Goal: Task Accomplishment & Management: Complete application form

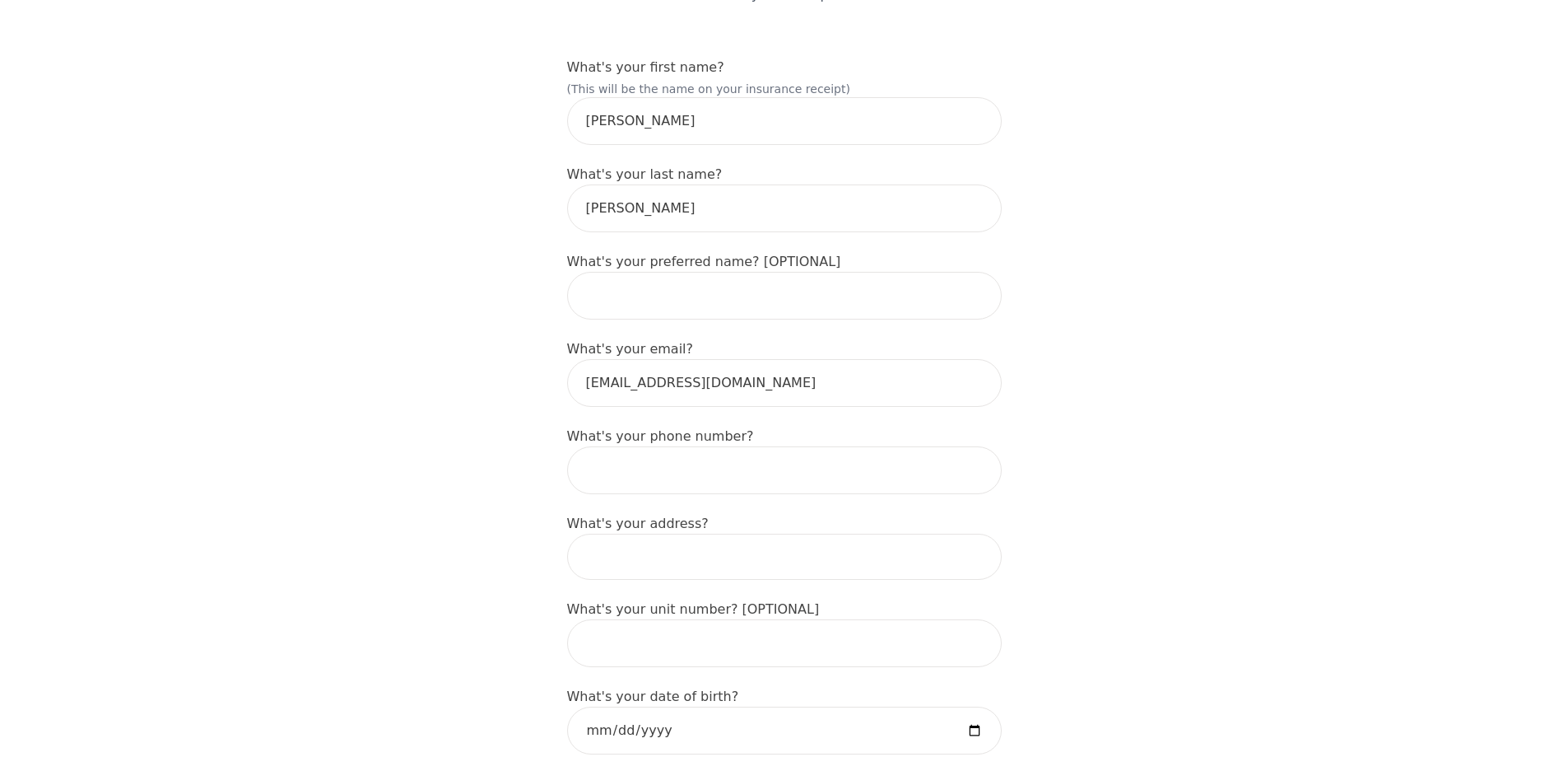
scroll to position [247, 0]
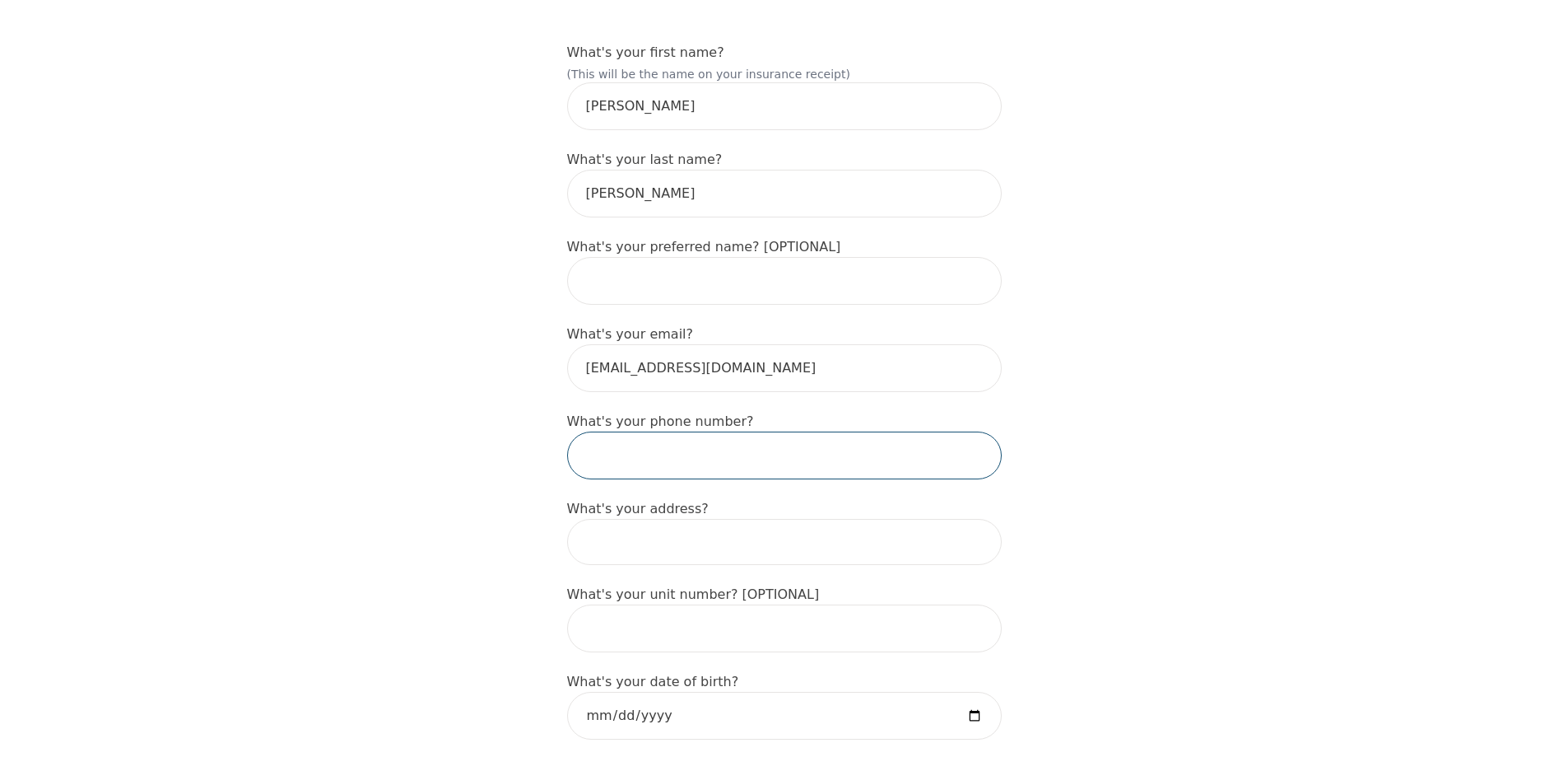
click at [617, 444] on input "tel" at bounding box center [785, 455] width 434 height 47
type input "4039938950"
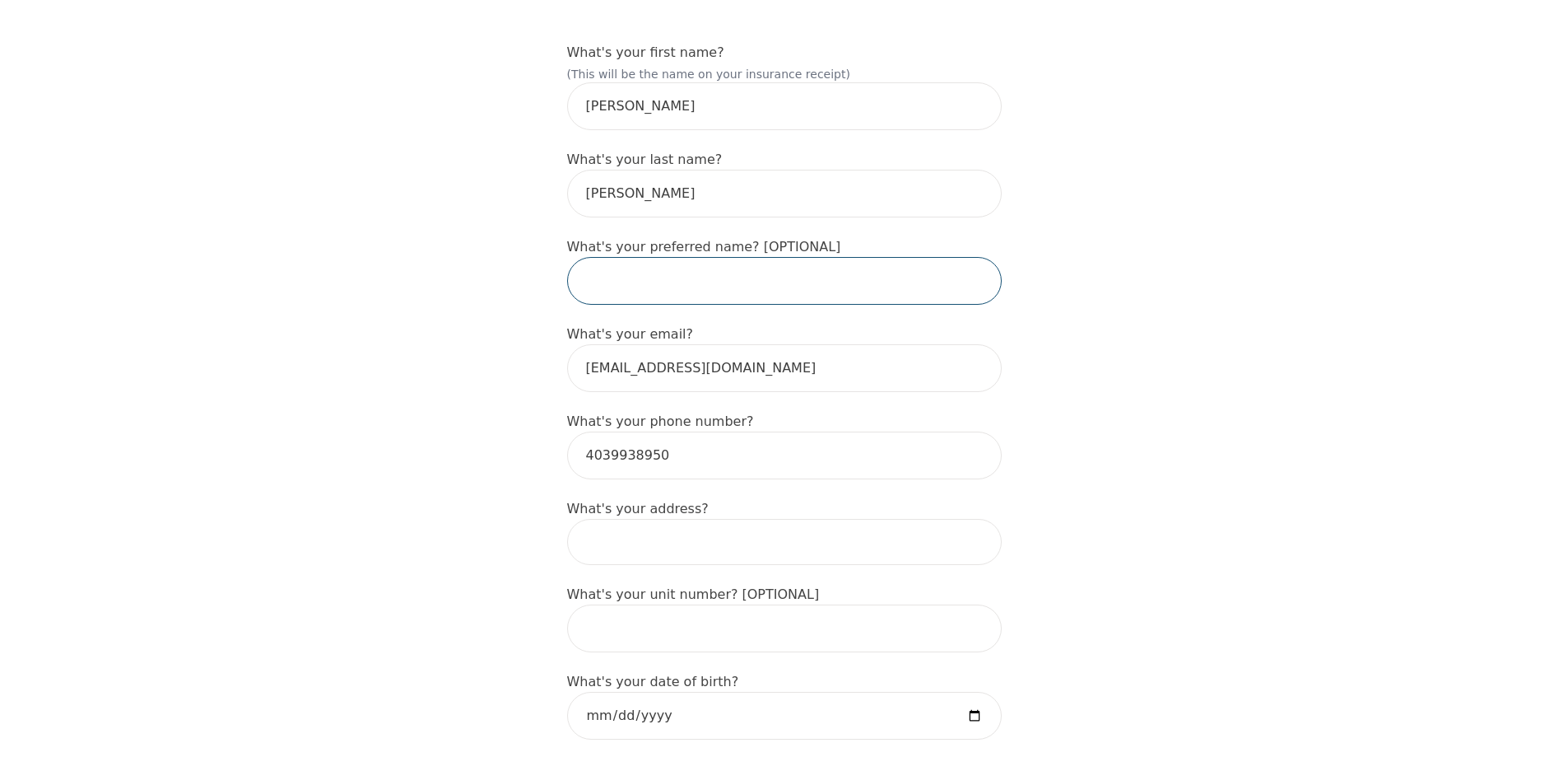
type input "[PERSON_NAME]"
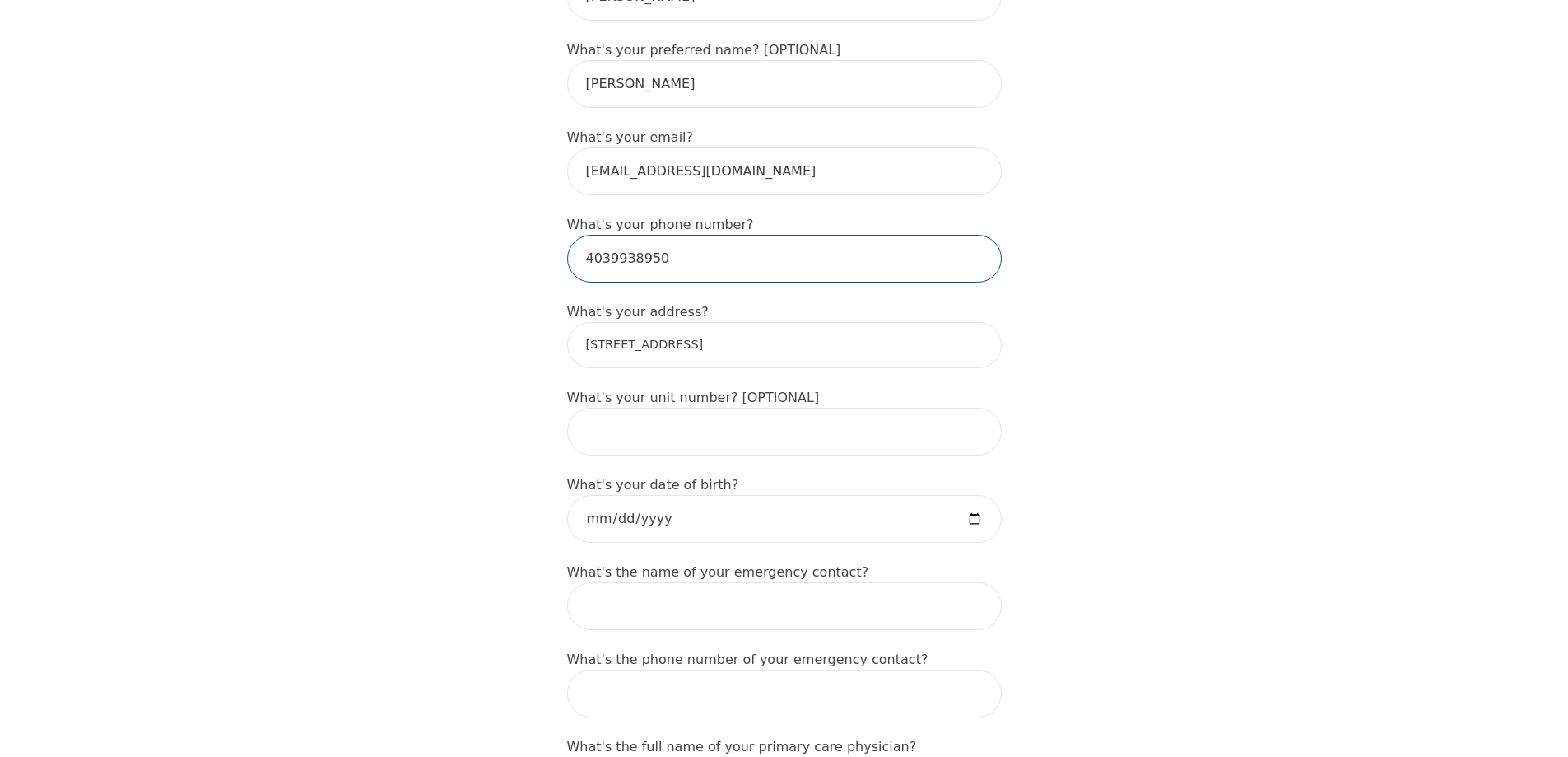
scroll to position [494, 0]
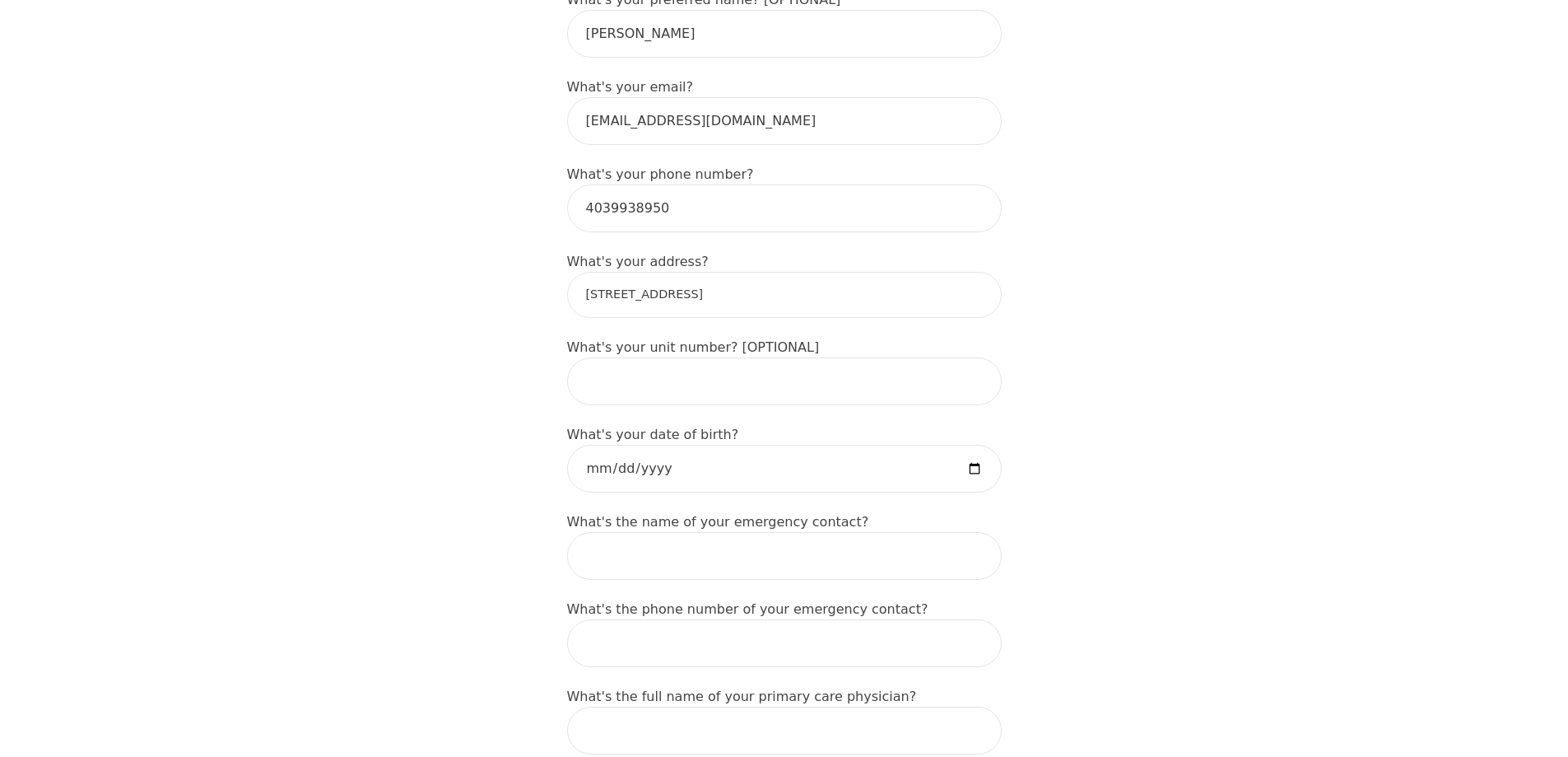
click at [606, 276] on input "[STREET_ADDRESS]" at bounding box center [785, 294] width 434 height 46
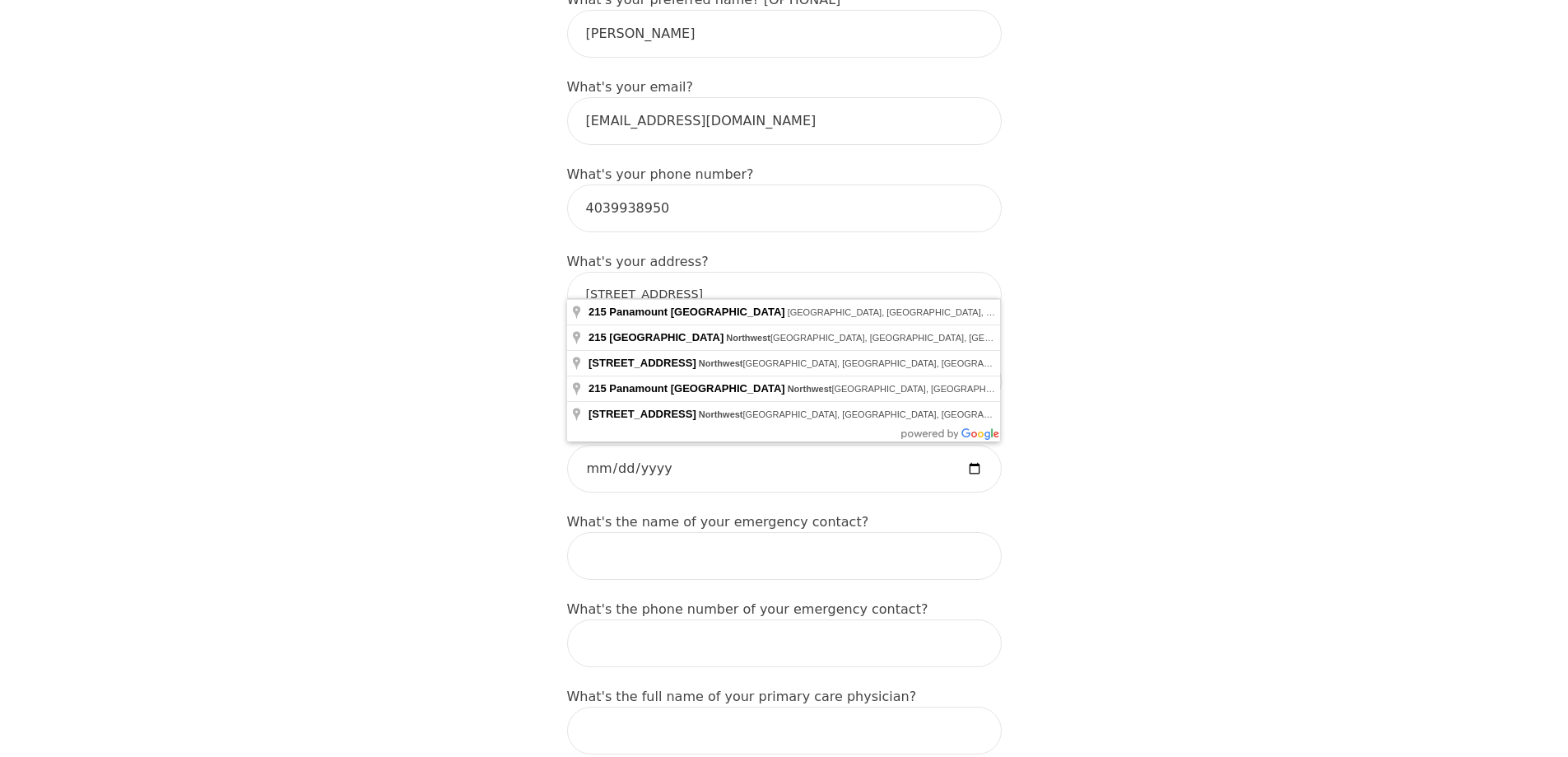
click at [687, 277] on input "[STREET_ADDRESS]" at bounding box center [785, 294] width 434 height 46
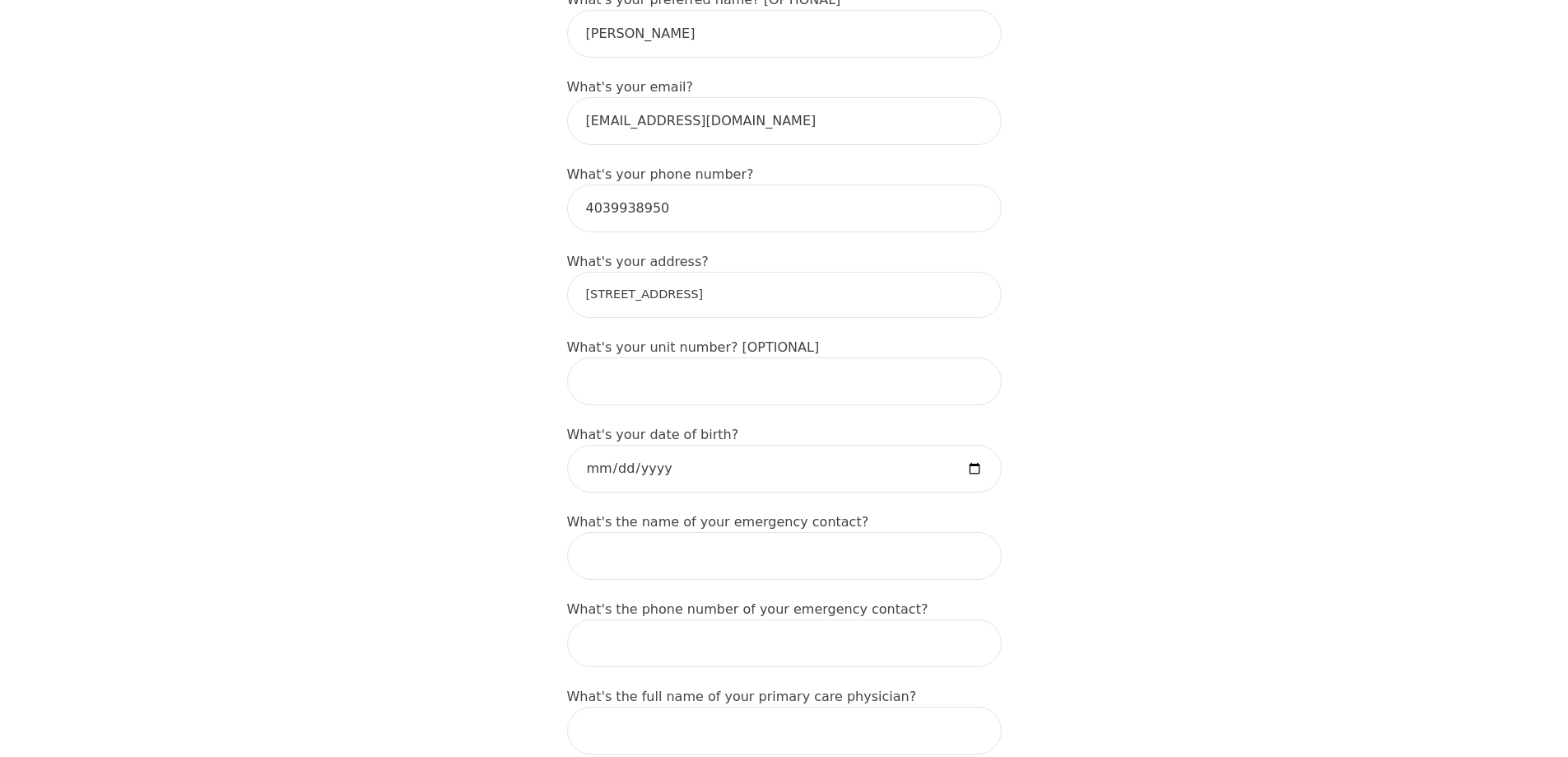
click at [612, 279] on input "[STREET_ADDRESS]" at bounding box center [785, 294] width 434 height 46
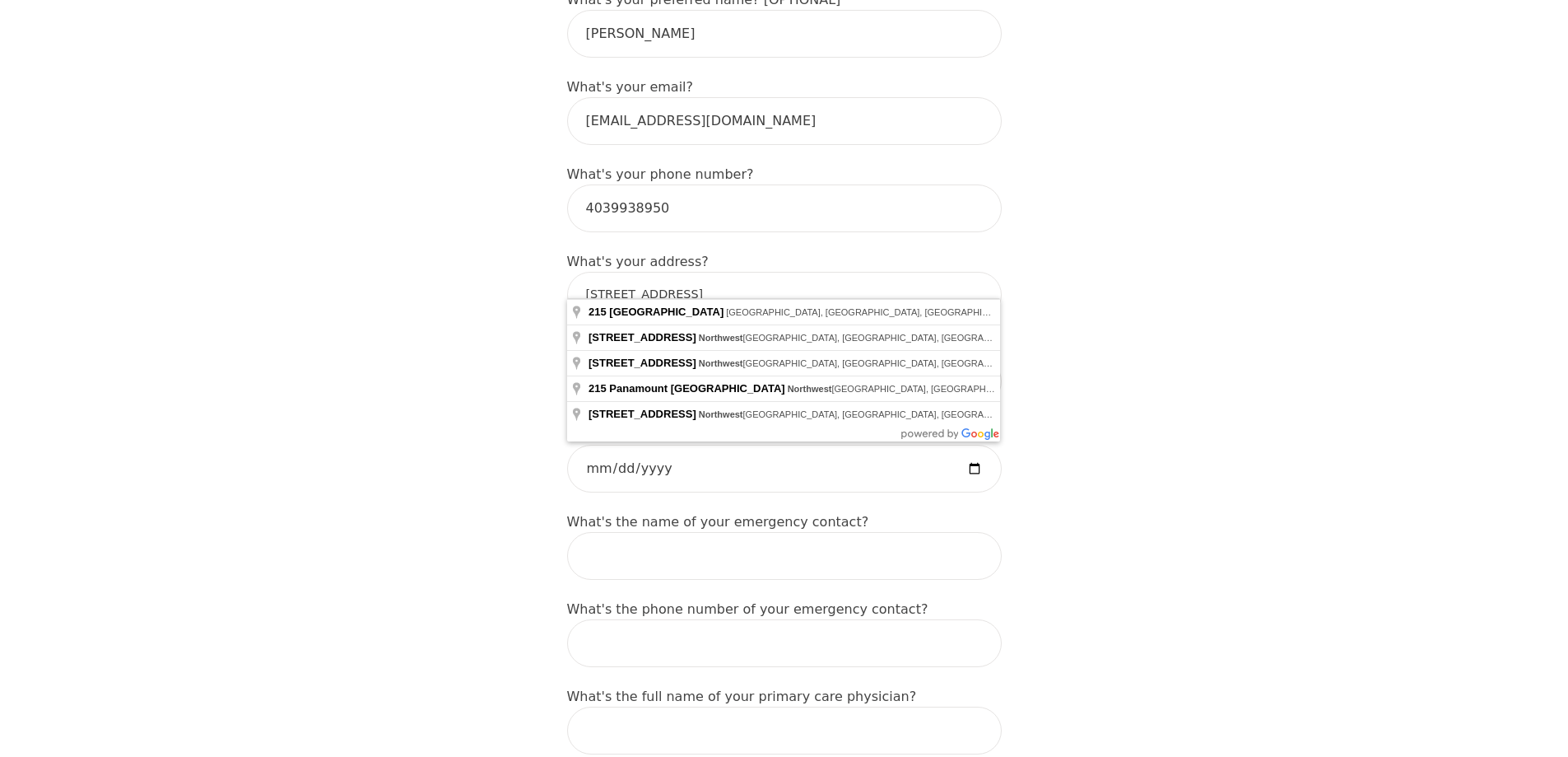
click at [605, 271] on input "[STREET_ADDRESS]" at bounding box center [785, 294] width 434 height 46
type input "Panamount [GEOGRAPHIC_DATA]"
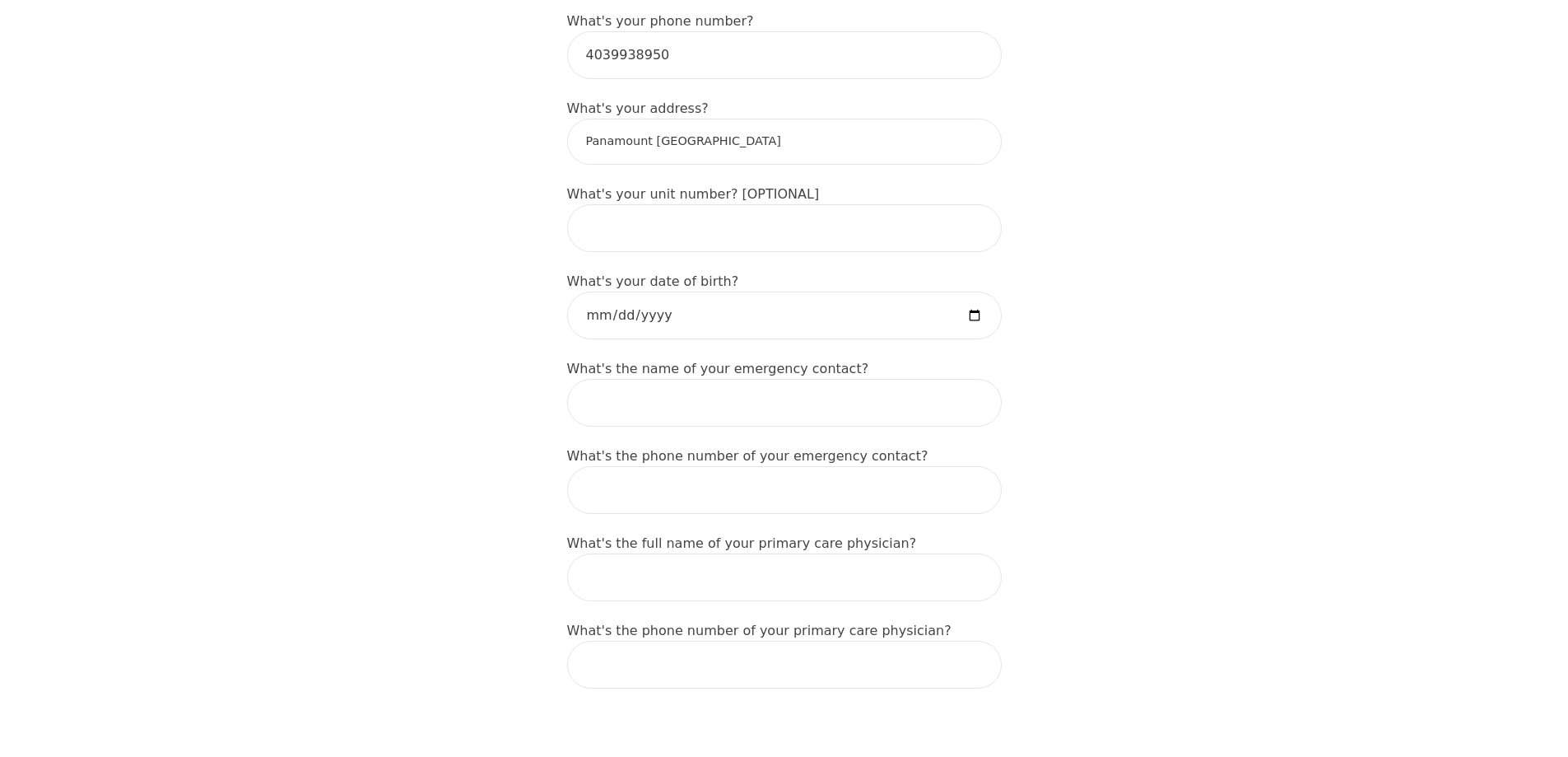
scroll to position [659, 0]
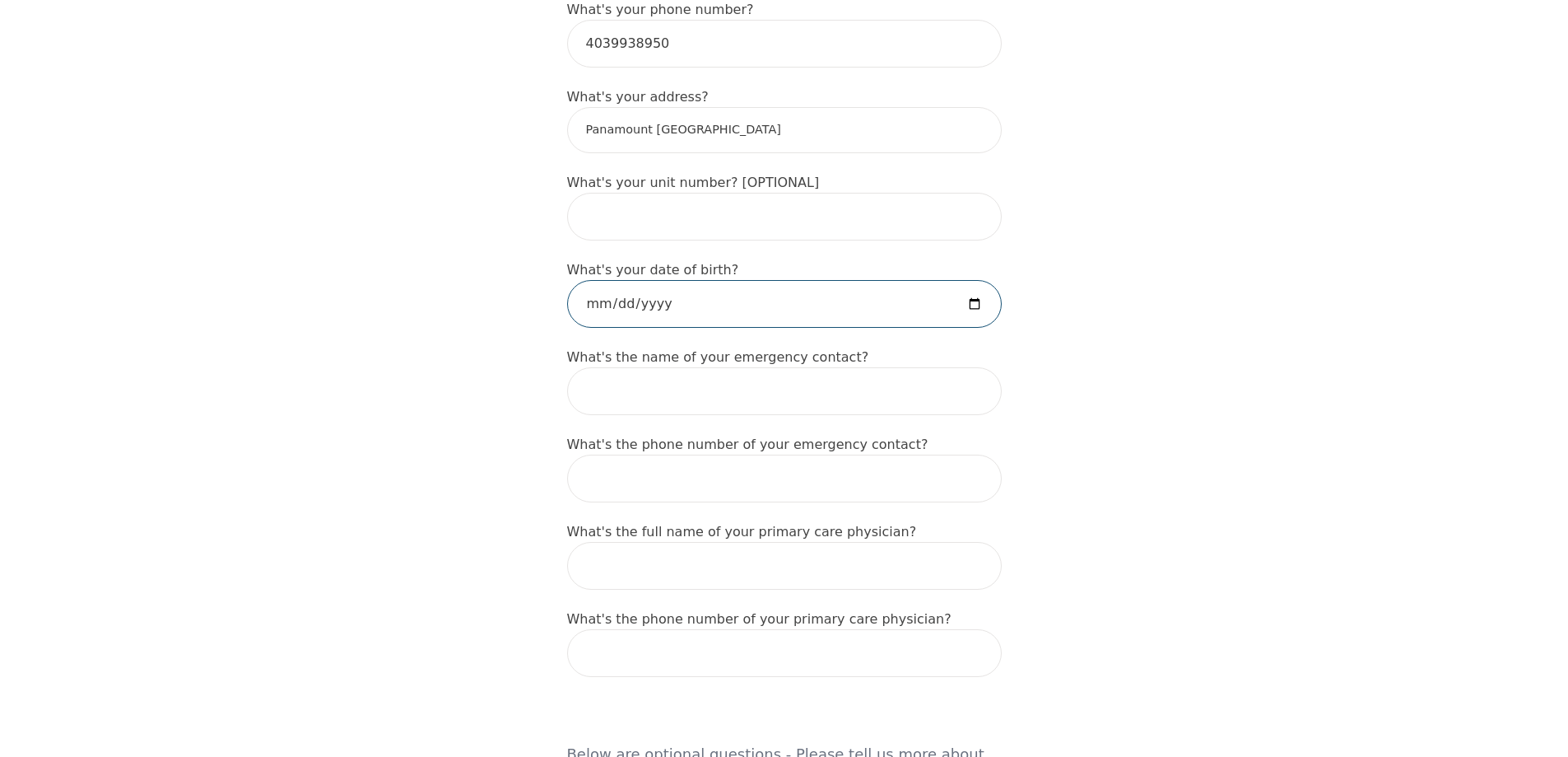
click at [975, 288] on input "date" at bounding box center [785, 303] width 434 height 47
type input "[DATE]"
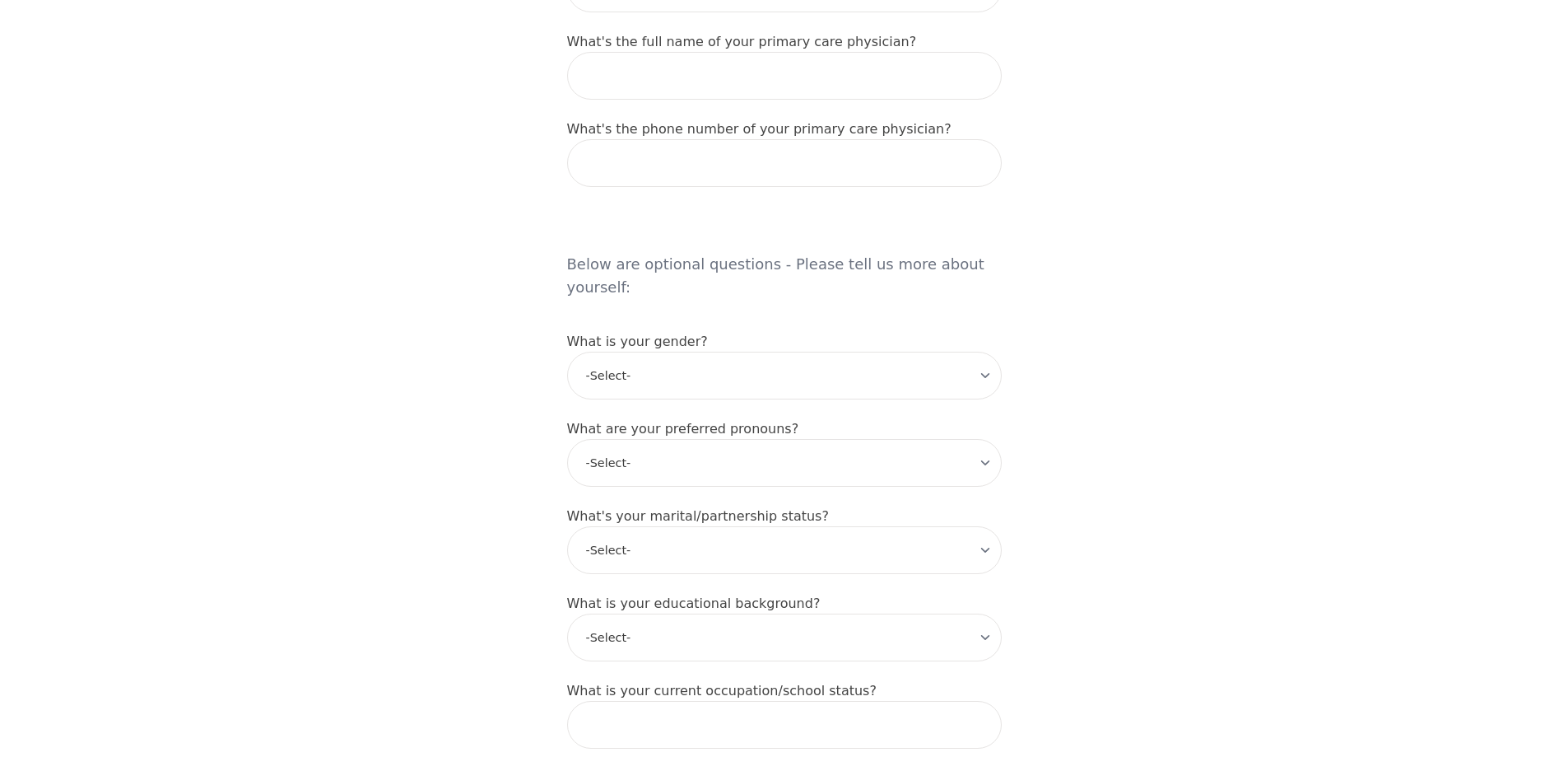
scroll to position [1153, 0]
click at [987, 348] on select "-Select- [DEMOGRAPHIC_DATA] [DEMOGRAPHIC_DATA] [DEMOGRAPHIC_DATA] [DEMOGRAPHIC_…" at bounding box center [785, 371] width 434 height 47
select select "[DEMOGRAPHIC_DATA]"
click at [568, 348] on select "-Select- [DEMOGRAPHIC_DATA] [DEMOGRAPHIC_DATA] [DEMOGRAPHIC_DATA] [DEMOGRAPHIC_…" at bounding box center [785, 371] width 434 height 47
click at [987, 435] on select "-Select- he/him she/her they/them ze/zir xe/xem ey/em ve/ver tey/ter e/e per/pe…" at bounding box center [785, 458] width 434 height 47
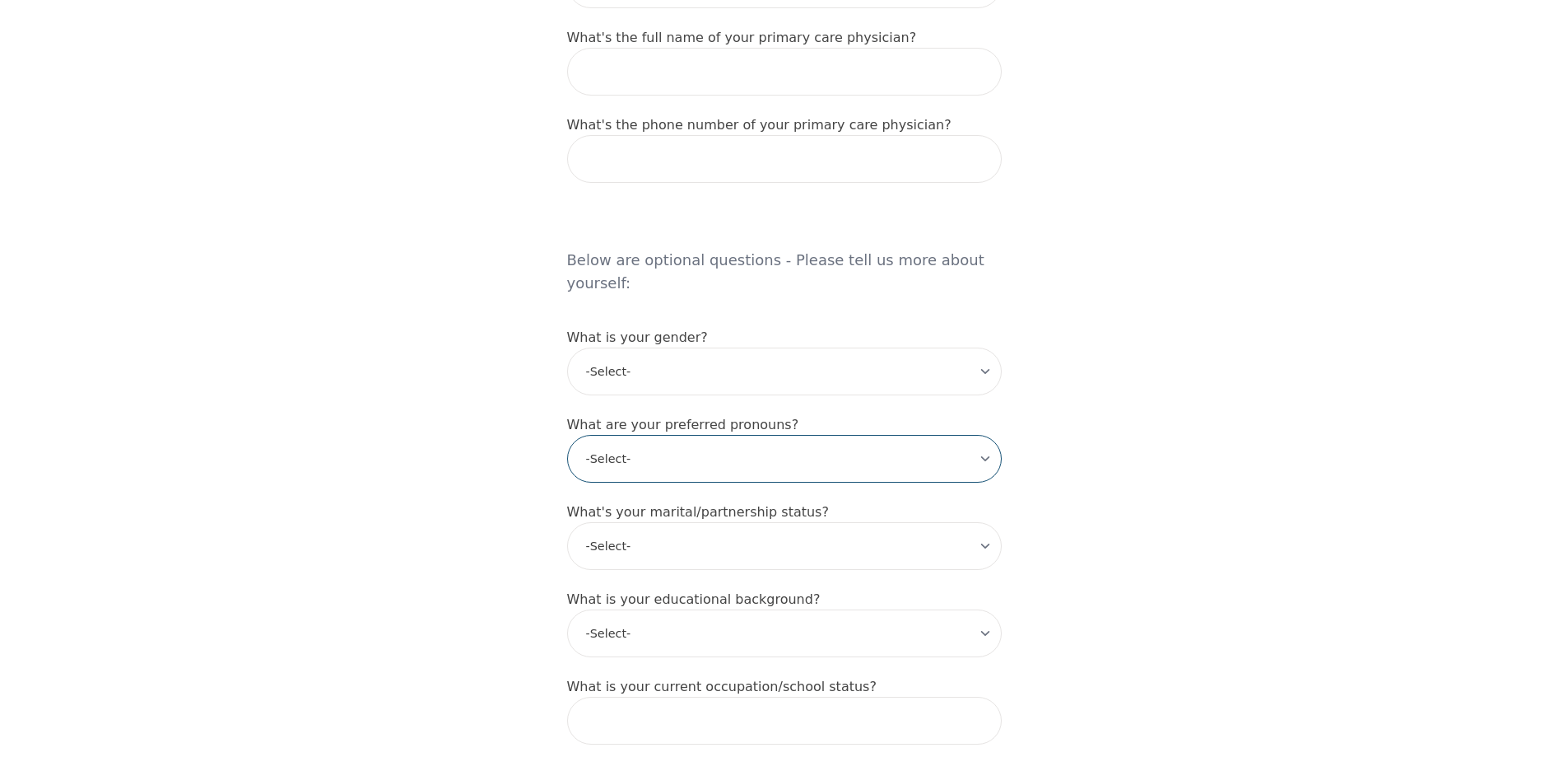
select select "he/him"
click at [568, 435] on select "-Select- he/him she/her they/them ze/zir xe/xem ey/em ve/ver tey/ter e/e per/pe…" at bounding box center [785, 458] width 434 height 47
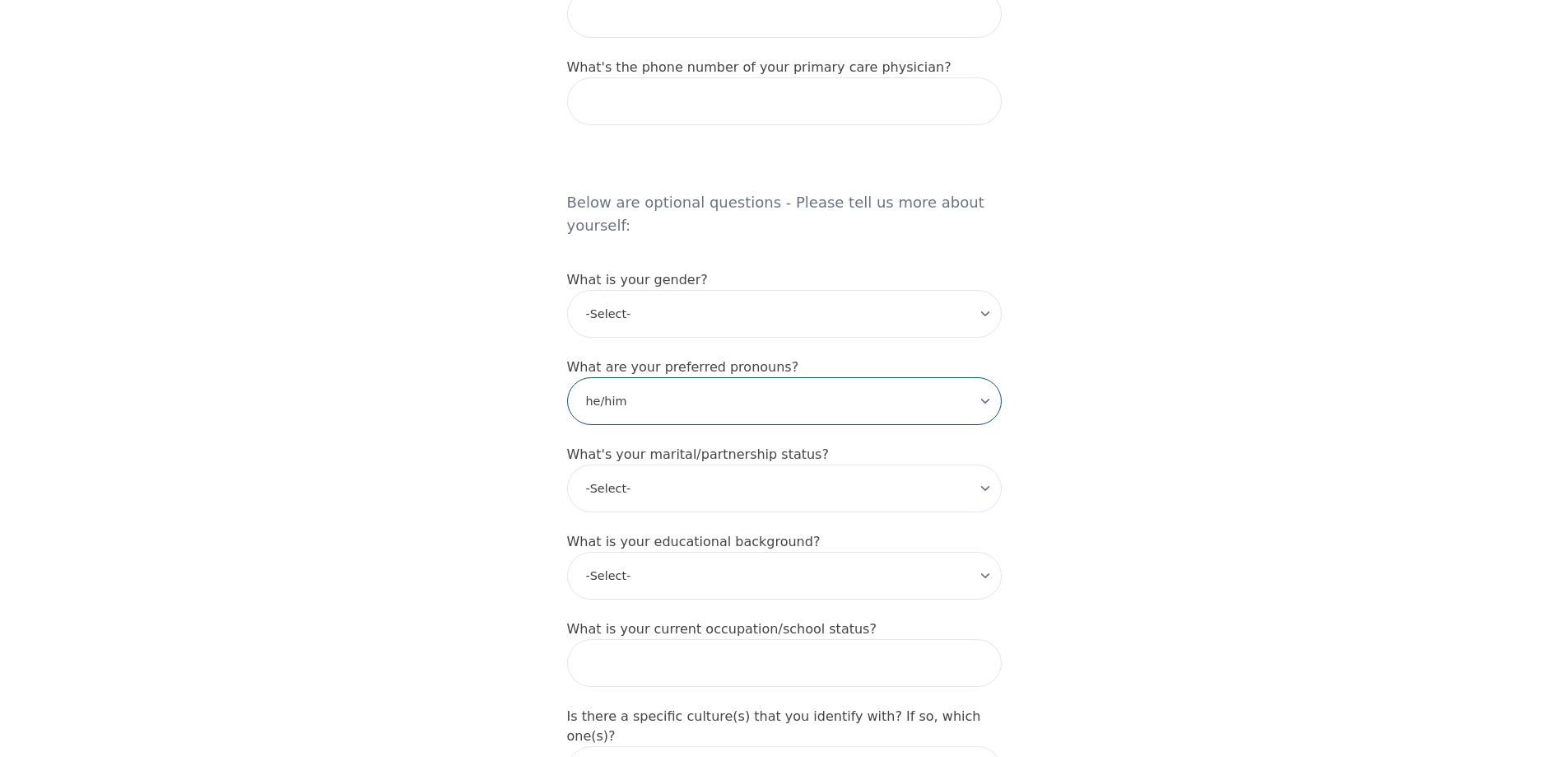
scroll to position [1317, 0]
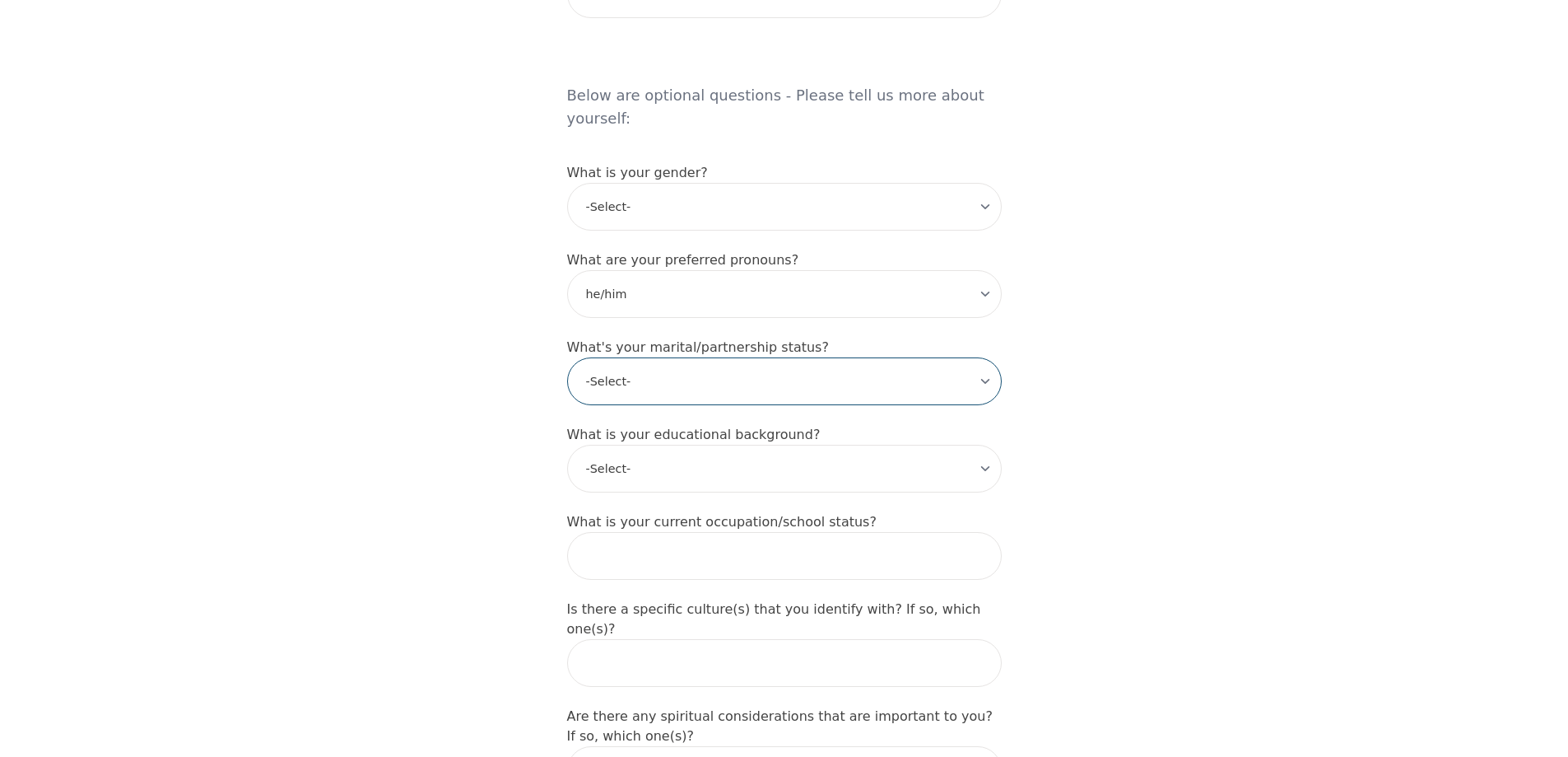
click at [983, 357] on select "-Select- Single Partnered Married Common Law Widowed Separated Divorced" at bounding box center [785, 380] width 434 height 47
select select "Common Law"
click at [568, 357] on select "-Select- Single Partnered Married Common Law Widowed Separated Divorced" at bounding box center [785, 380] width 434 height 47
click at [984, 444] on select "-Select- Less than high school High school Associate degree Bachelor degree Mas…" at bounding box center [785, 467] width 434 height 47
select select "Associate degree"
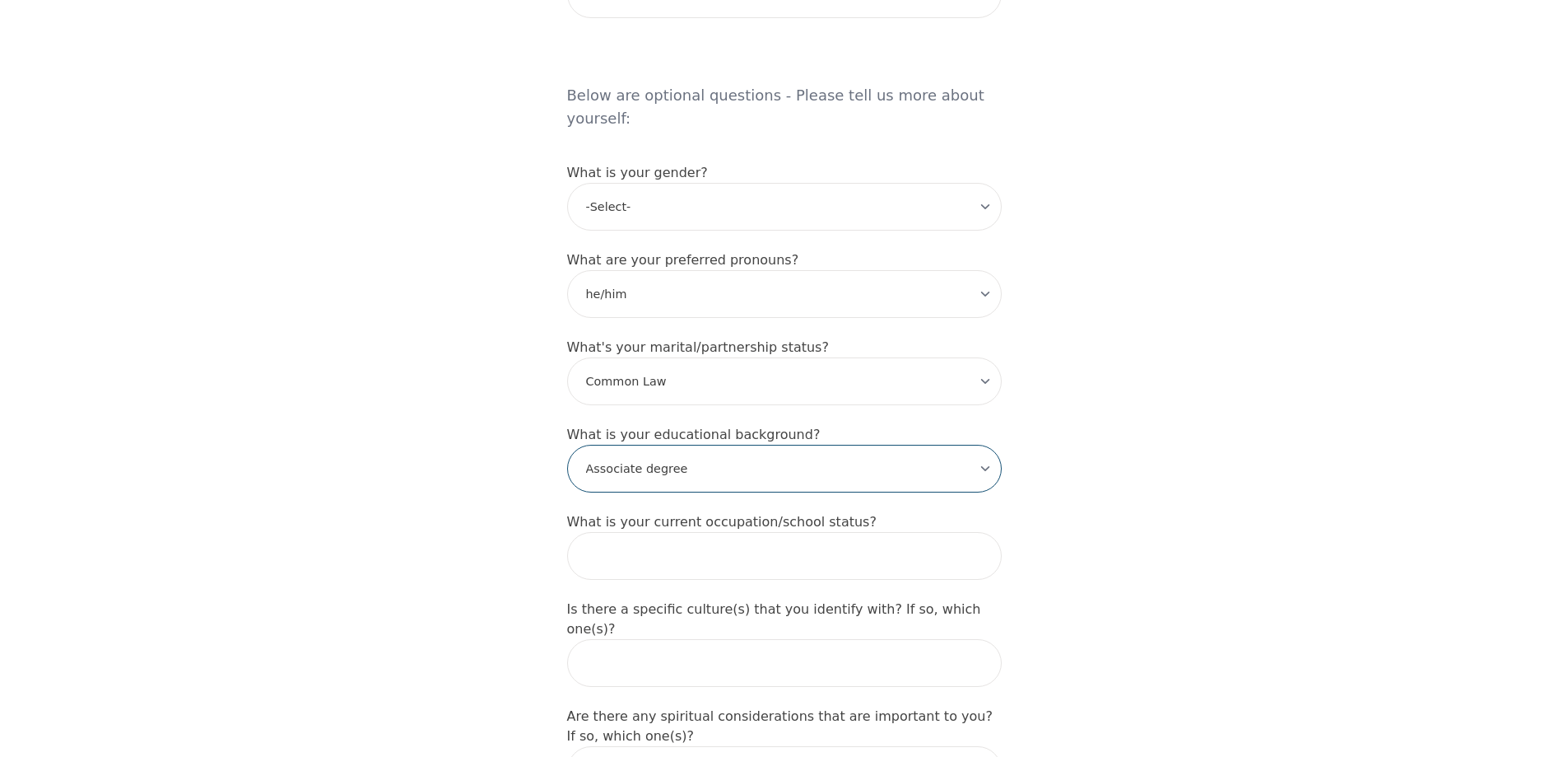
click at [568, 444] on select "-Select- Less than high school High school Associate degree Bachelor degree Mas…" at bounding box center [785, 467] width 434 height 47
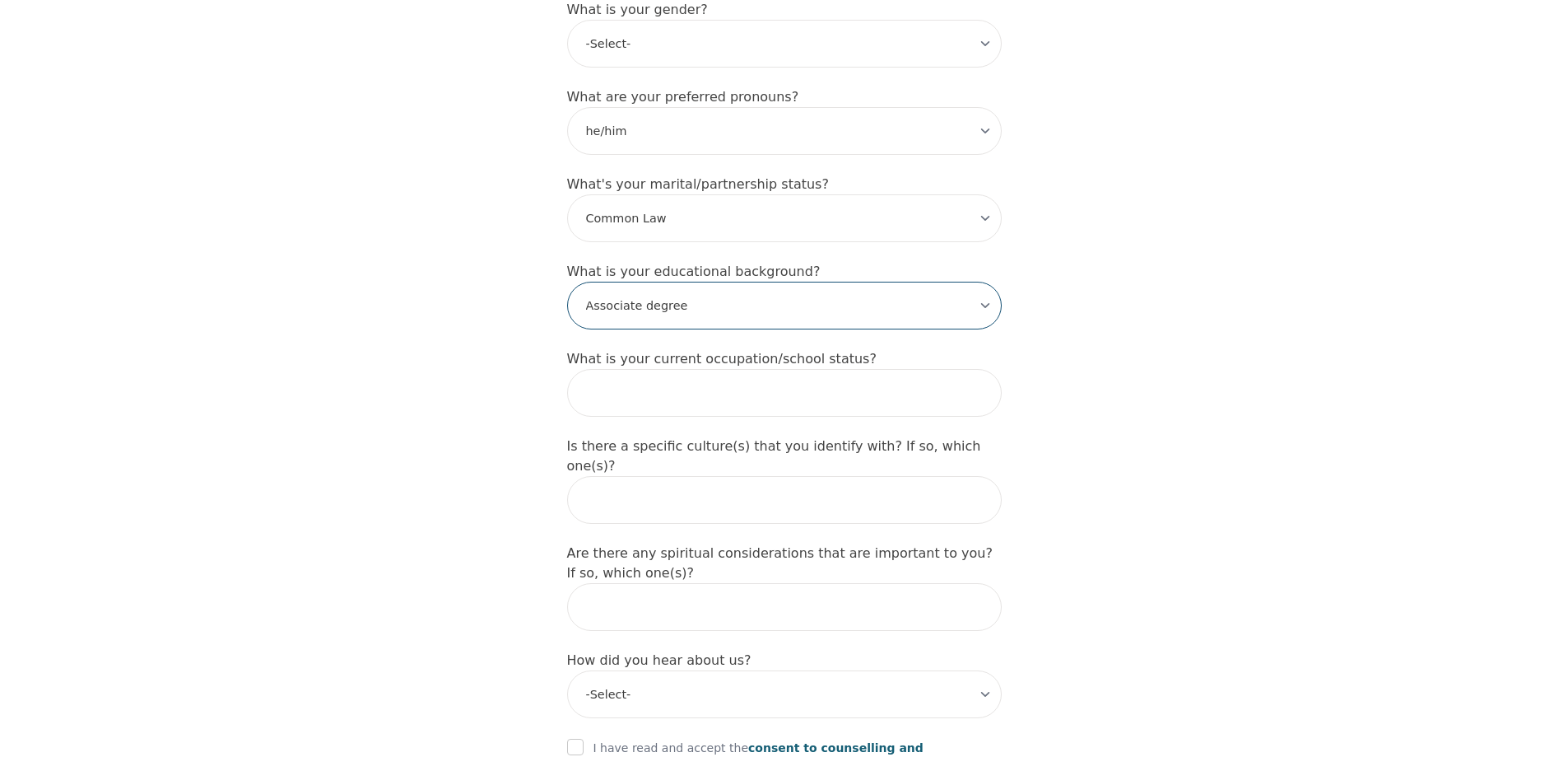
scroll to position [1482, 0]
click at [992, 367] on input "text" at bounding box center [785, 390] width 434 height 47
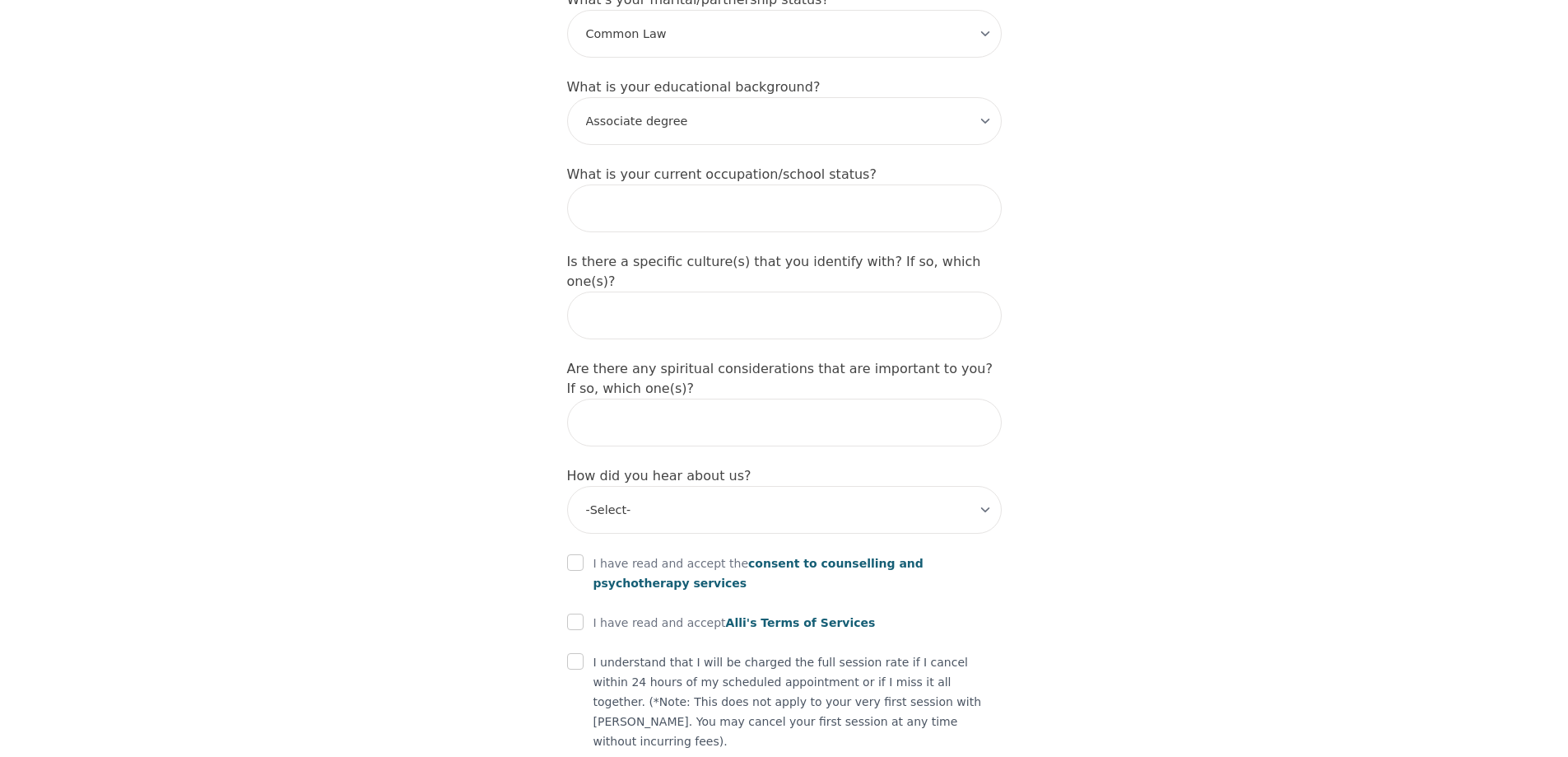
scroll to position [1738, 0]
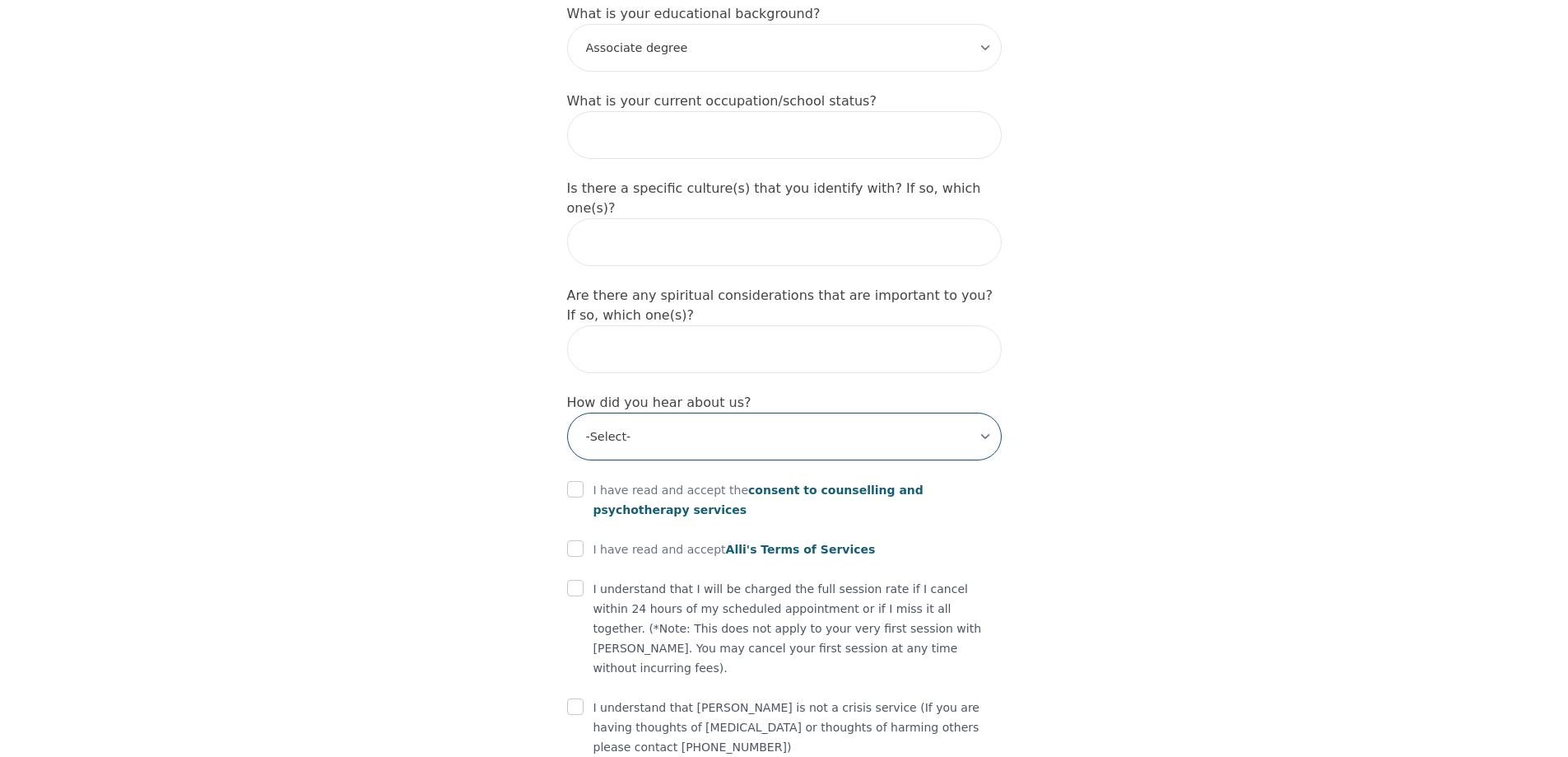
click at [986, 412] on select "-Select- Physician/Specialist Friend Facebook Instagram Google Search Google Ad…" at bounding box center [785, 435] width 434 height 47
click at [568, 412] on select "-Select- Physician/Specialist Friend Facebook Instagram Google Search Google Ad…" at bounding box center [785, 435] width 434 height 47
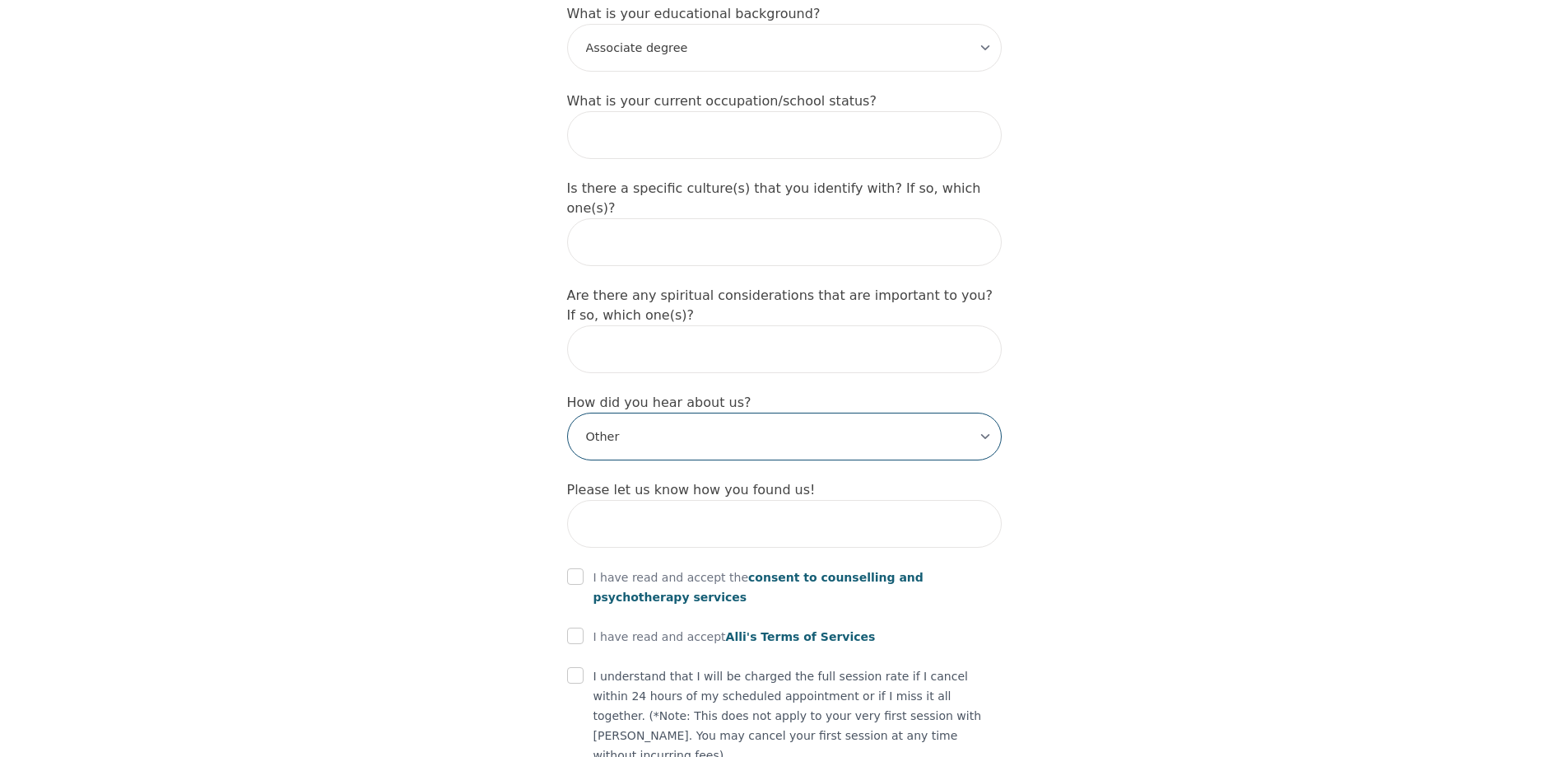
click at [983, 412] on select "-Select- Physician/Specialist Friend Facebook Instagram Google Search Google Ad…" at bounding box center [785, 435] width 434 height 47
select select "Friend"
click at [568, 412] on select "-Select- Physician/Specialist Friend Facebook Instagram Google Search Google Ad…" at bounding box center [785, 435] width 434 height 47
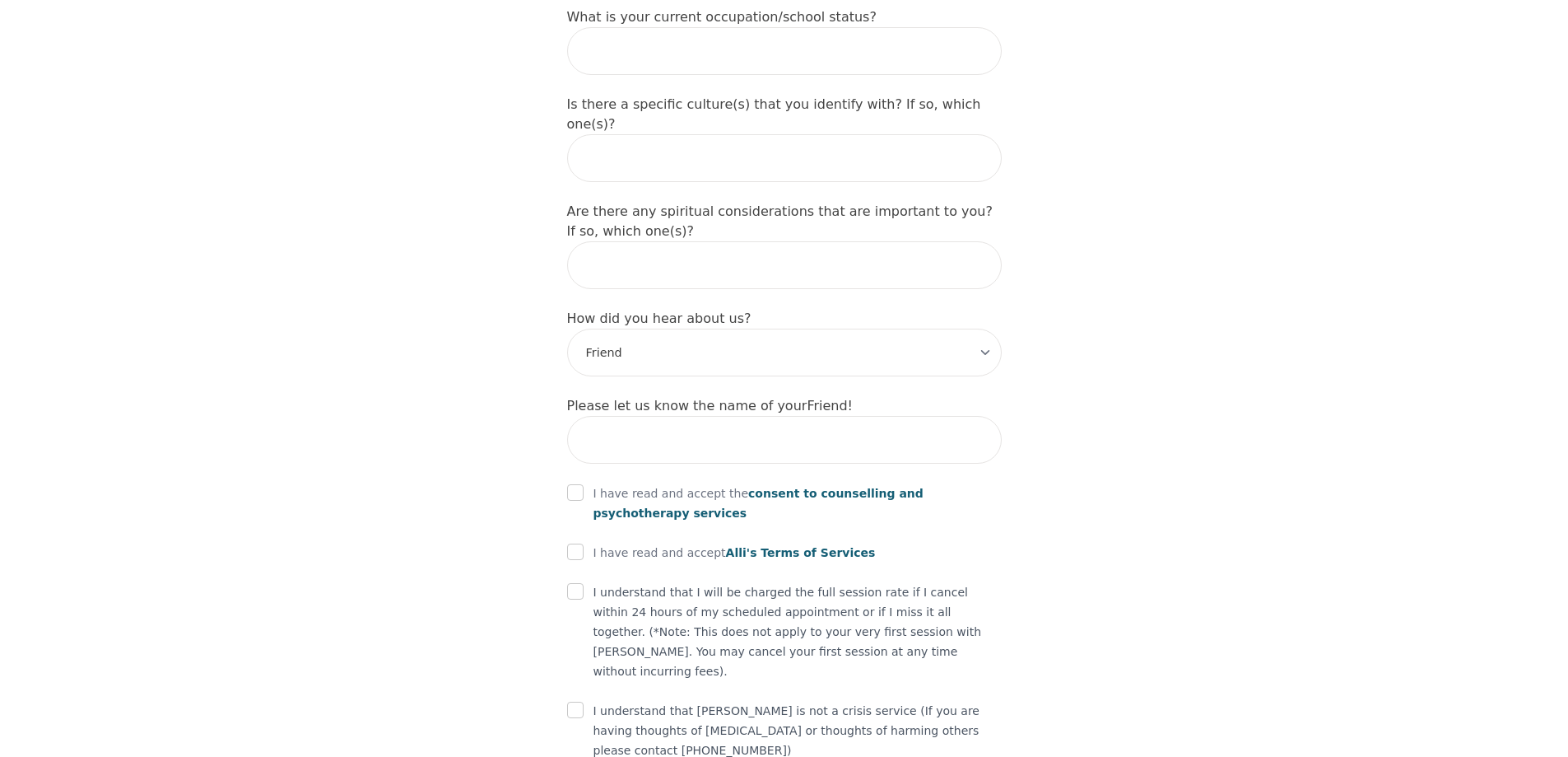
scroll to position [1825, 0]
click at [572, 481] on input "checkbox" at bounding box center [575, 489] width 16 height 16
checkbox input "true"
click at [577, 540] on input "checkbox" at bounding box center [575, 547] width 16 height 16
checkbox input "true"
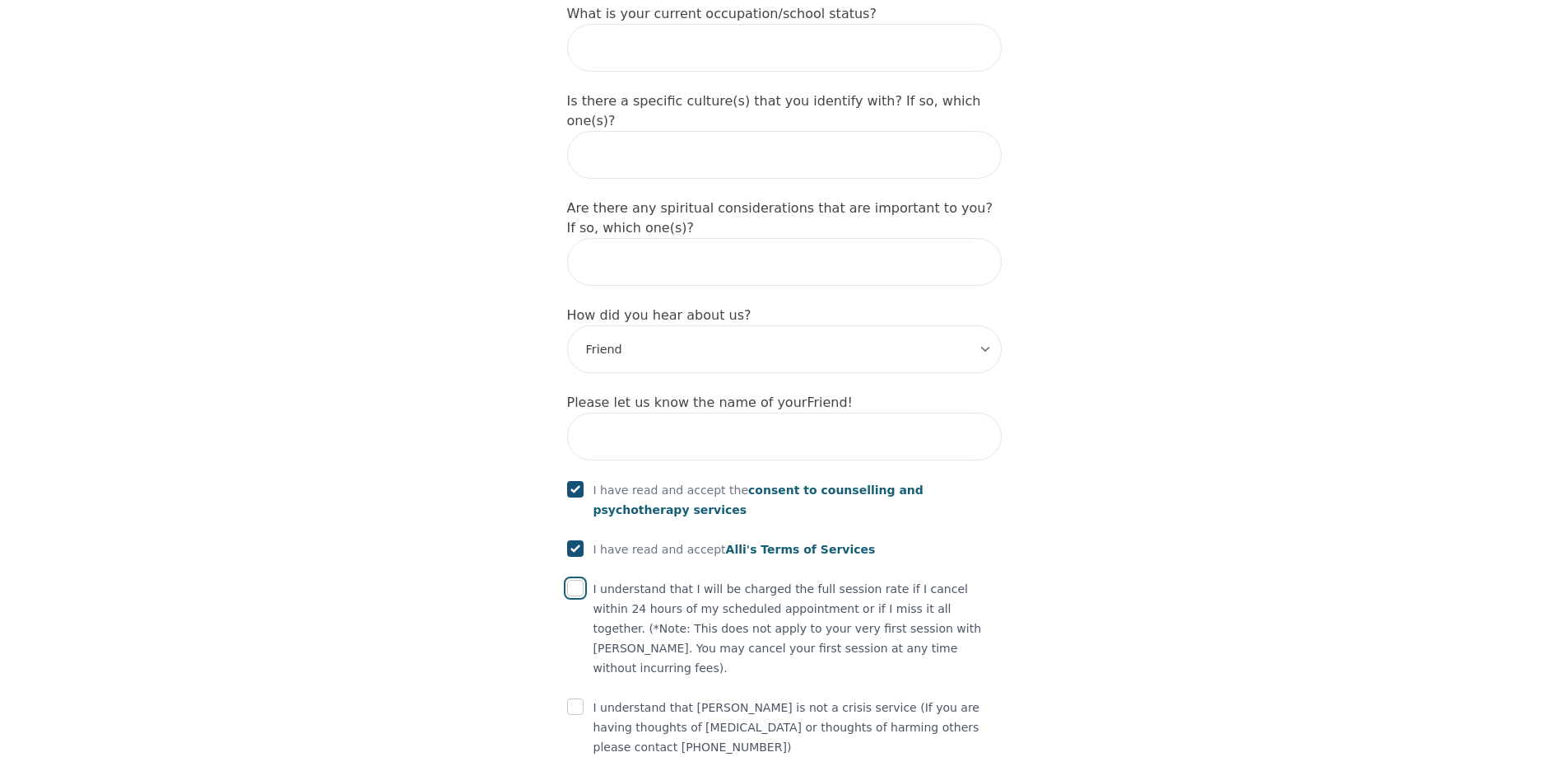
click at [578, 579] on input "checkbox" at bounding box center [575, 587] width 16 height 16
checkbox input "true"
click at [576, 698] on input "checkbox" at bounding box center [575, 706] width 16 height 16
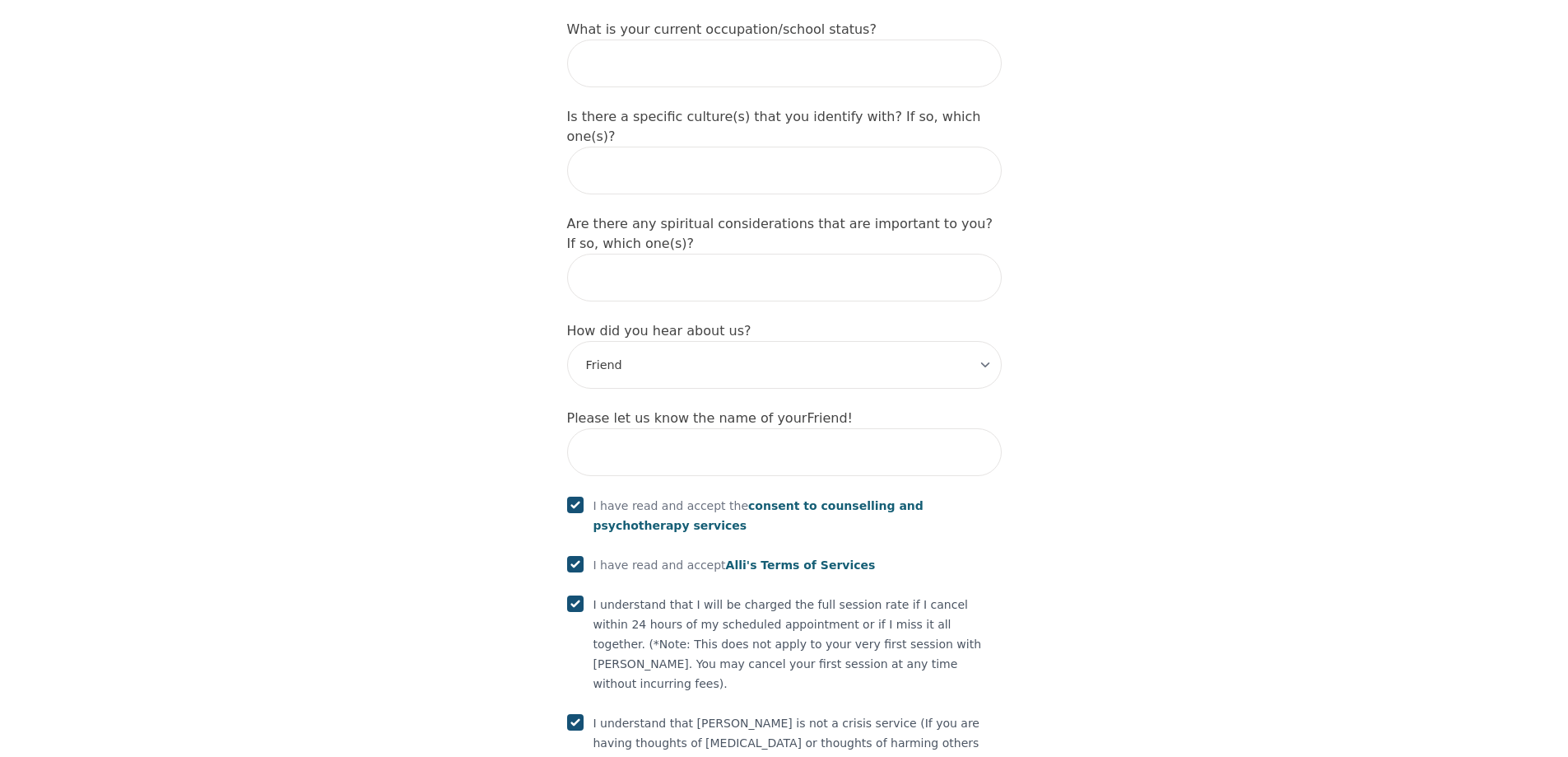
scroll to position [1888, 0]
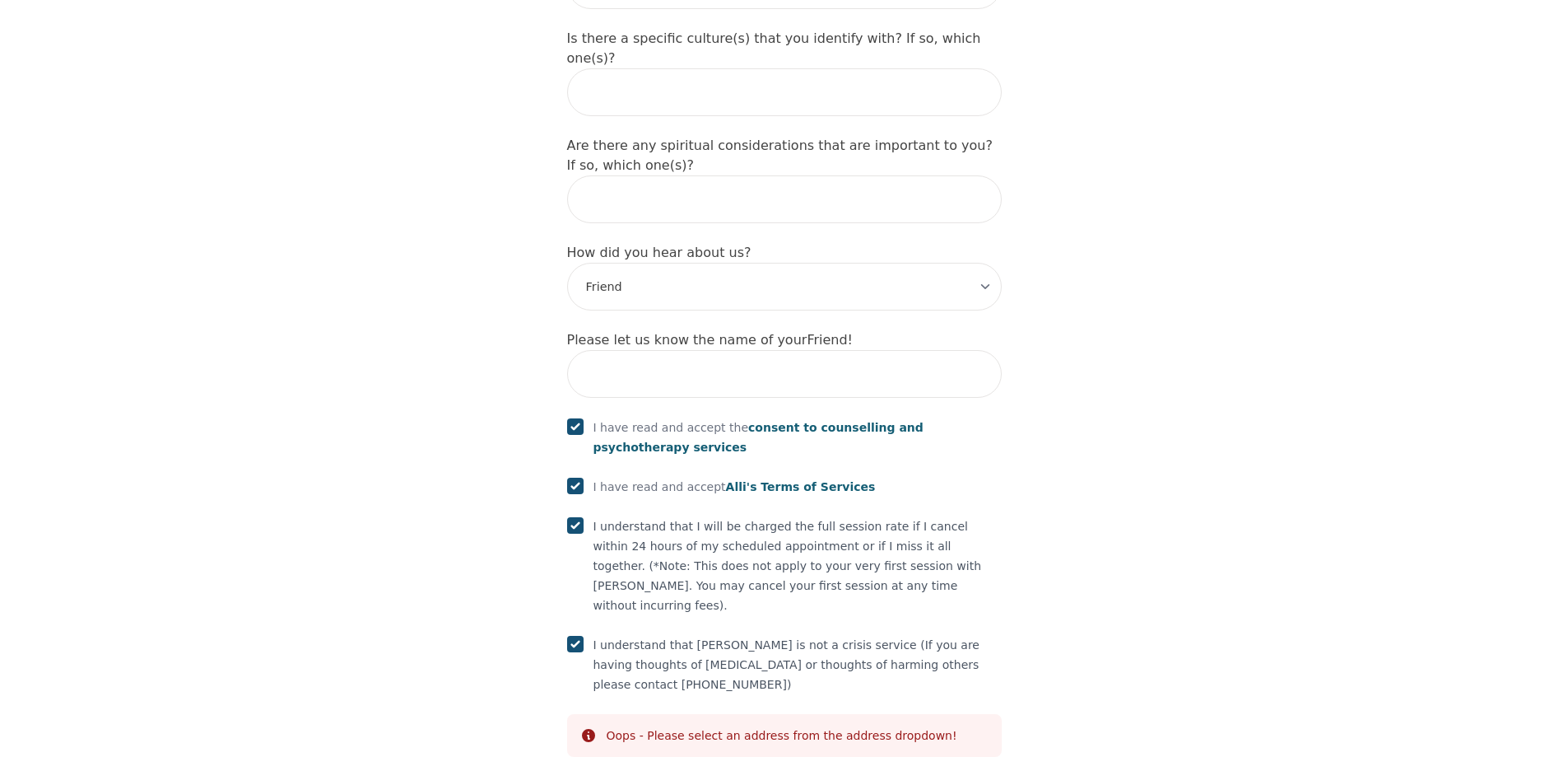
click at [826, 727] on div "Oops - Please select an address from the address dropdown!" at bounding box center [781, 735] width 350 height 16
click at [575, 635] on input "checkbox" at bounding box center [575, 643] width 16 height 16
checkbox input "false"
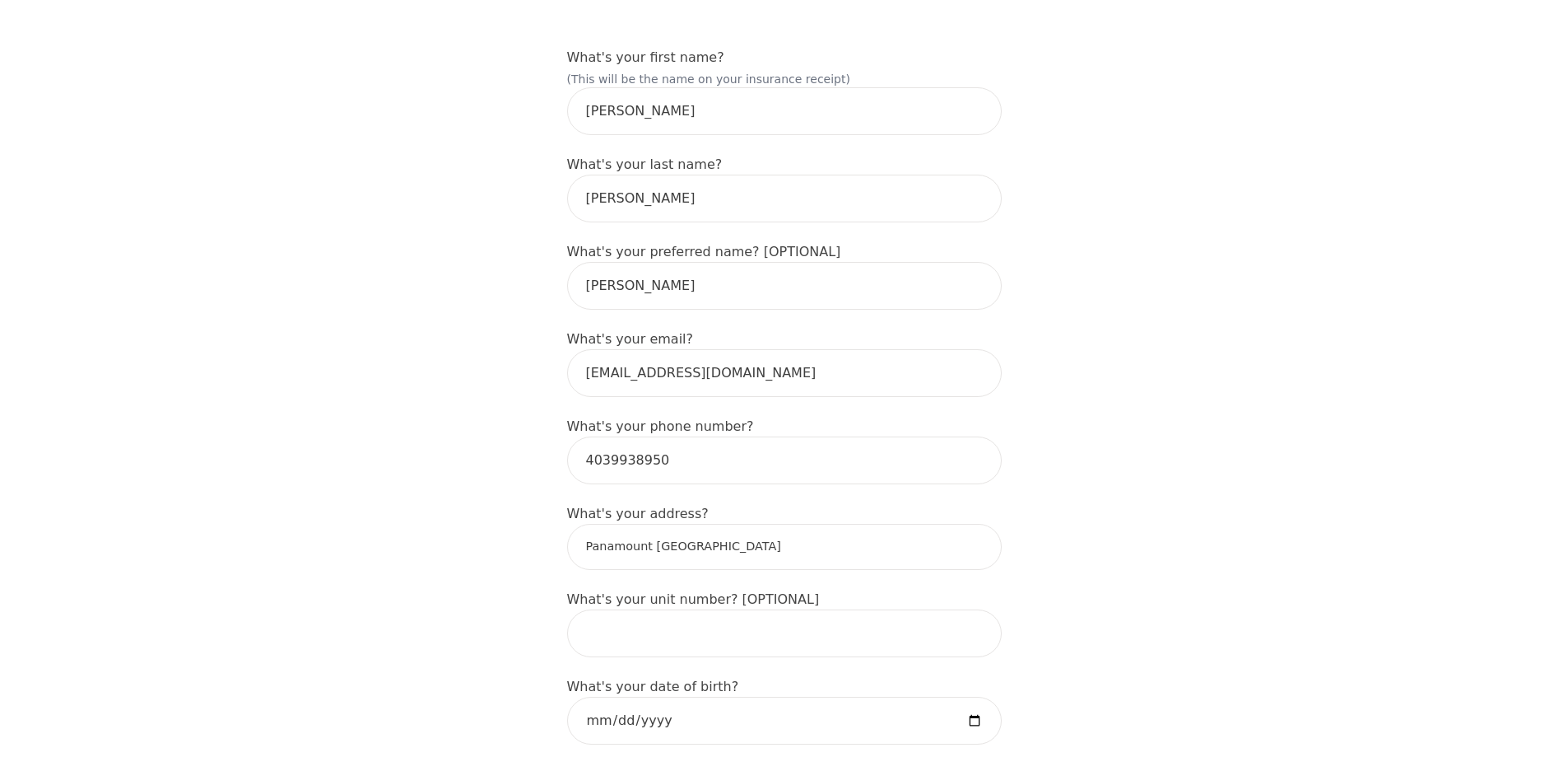
scroll to position [247, 0]
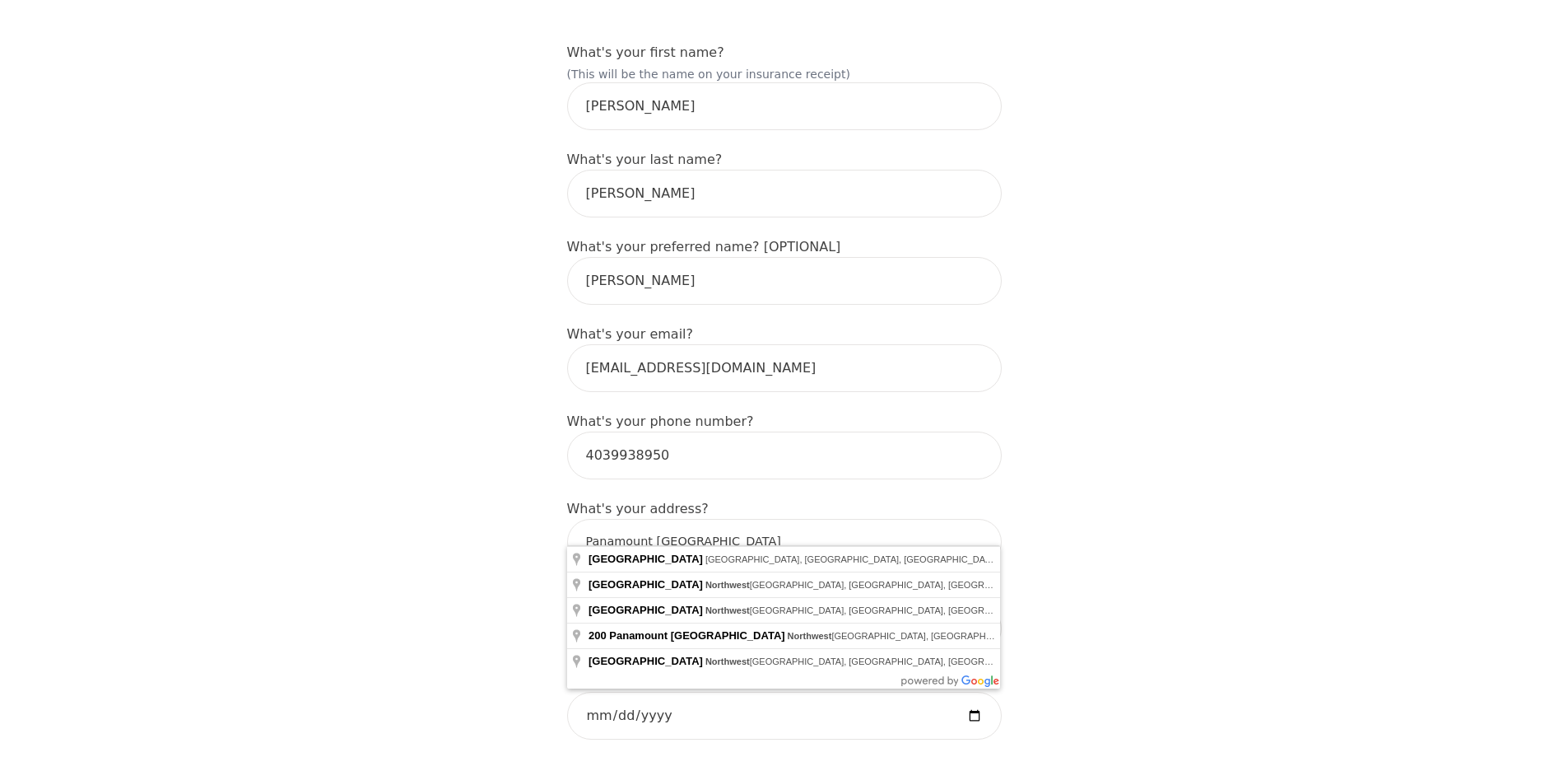
click at [654, 519] on input "Panamount [GEOGRAPHIC_DATA]" at bounding box center [785, 542] width 434 height 46
type input "[GEOGRAPHIC_DATA], [GEOGRAPHIC_DATA], AB T3K, [GEOGRAPHIC_DATA]"
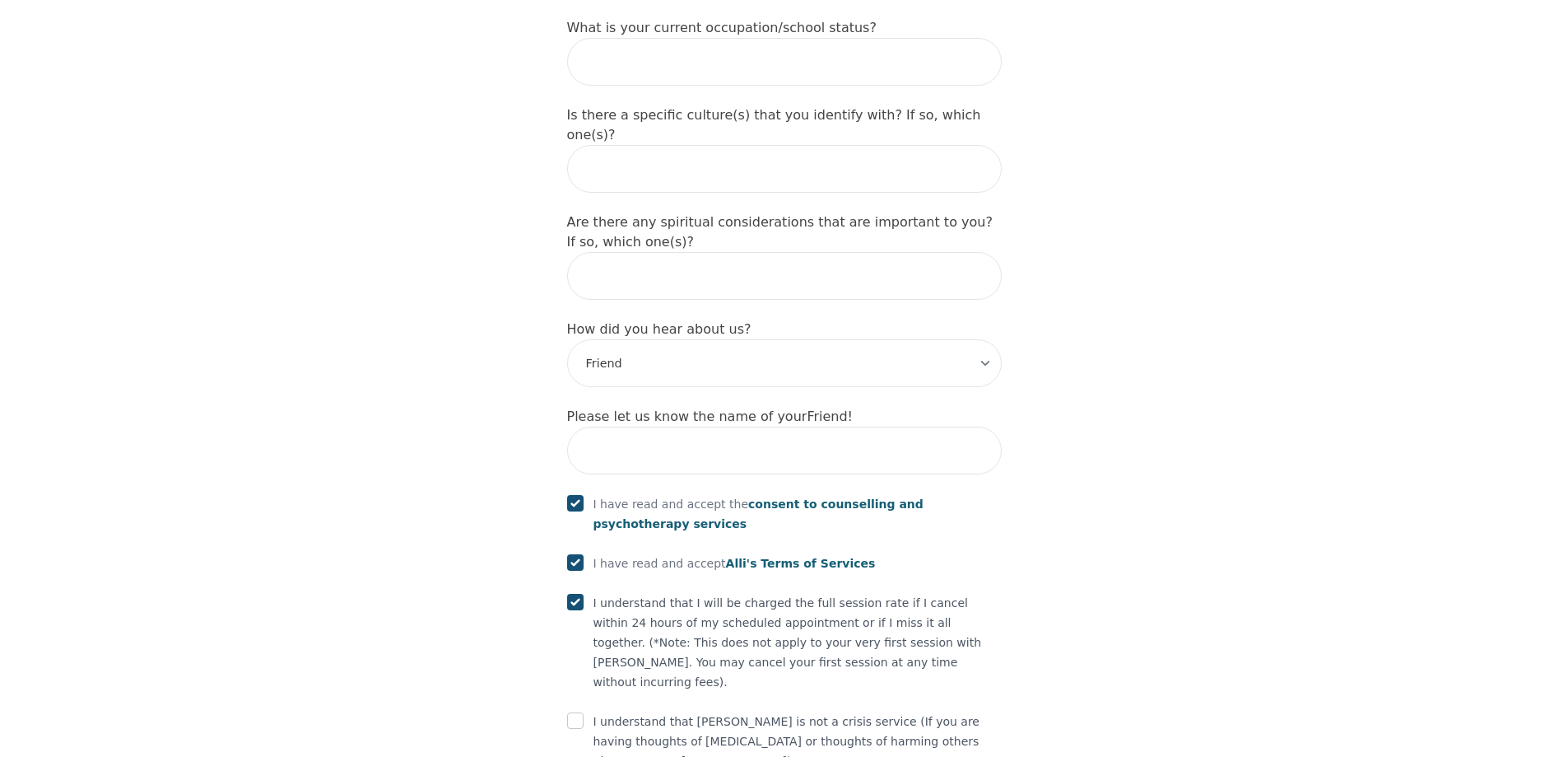
scroll to position [1888, 0]
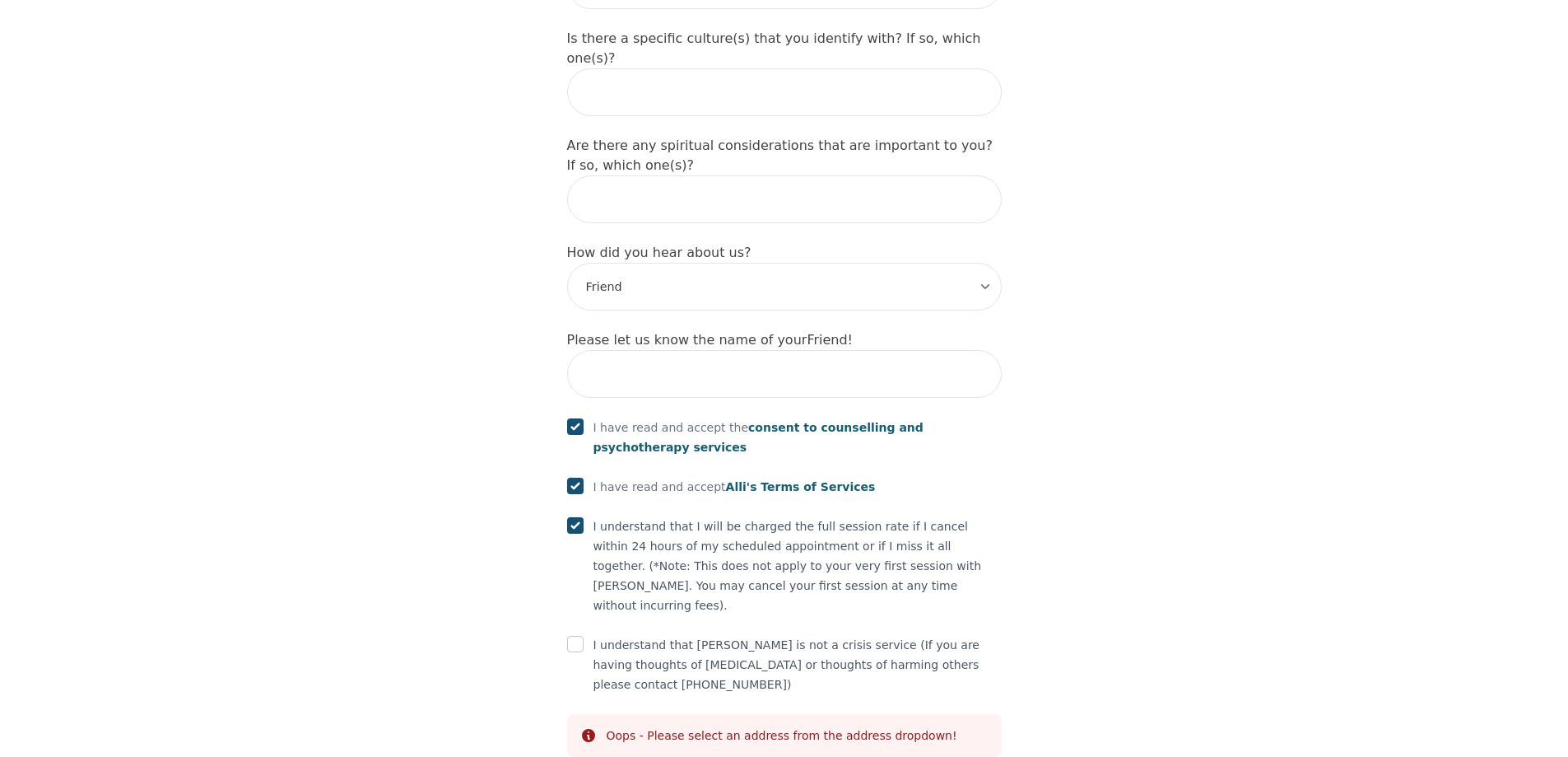
click at [769, 727] on div "Oops - Please select an address from the address dropdown!" at bounding box center [781, 735] width 350 height 16
drag, startPoint x: 769, startPoint y: 611, endPoint x: 713, endPoint y: 631, distance: 59.5
click at [768, 727] on div "Oops - Please select an address from the address dropdown!" at bounding box center [781, 735] width 350 height 16
click at [569, 635] on input "checkbox" at bounding box center [575, 643] width 16 height 16
checkbox input "true"
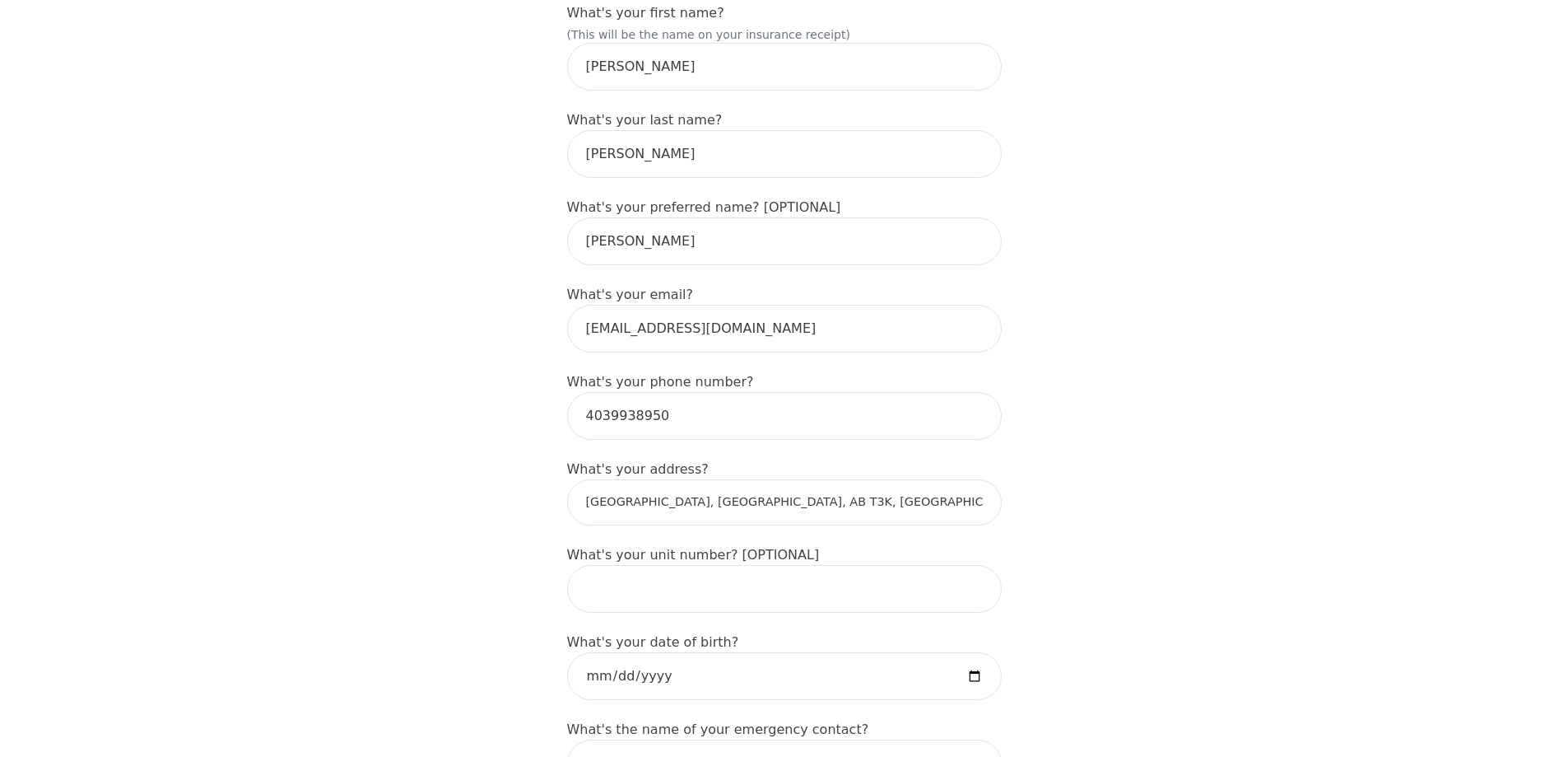
scroll to position [329, 0]
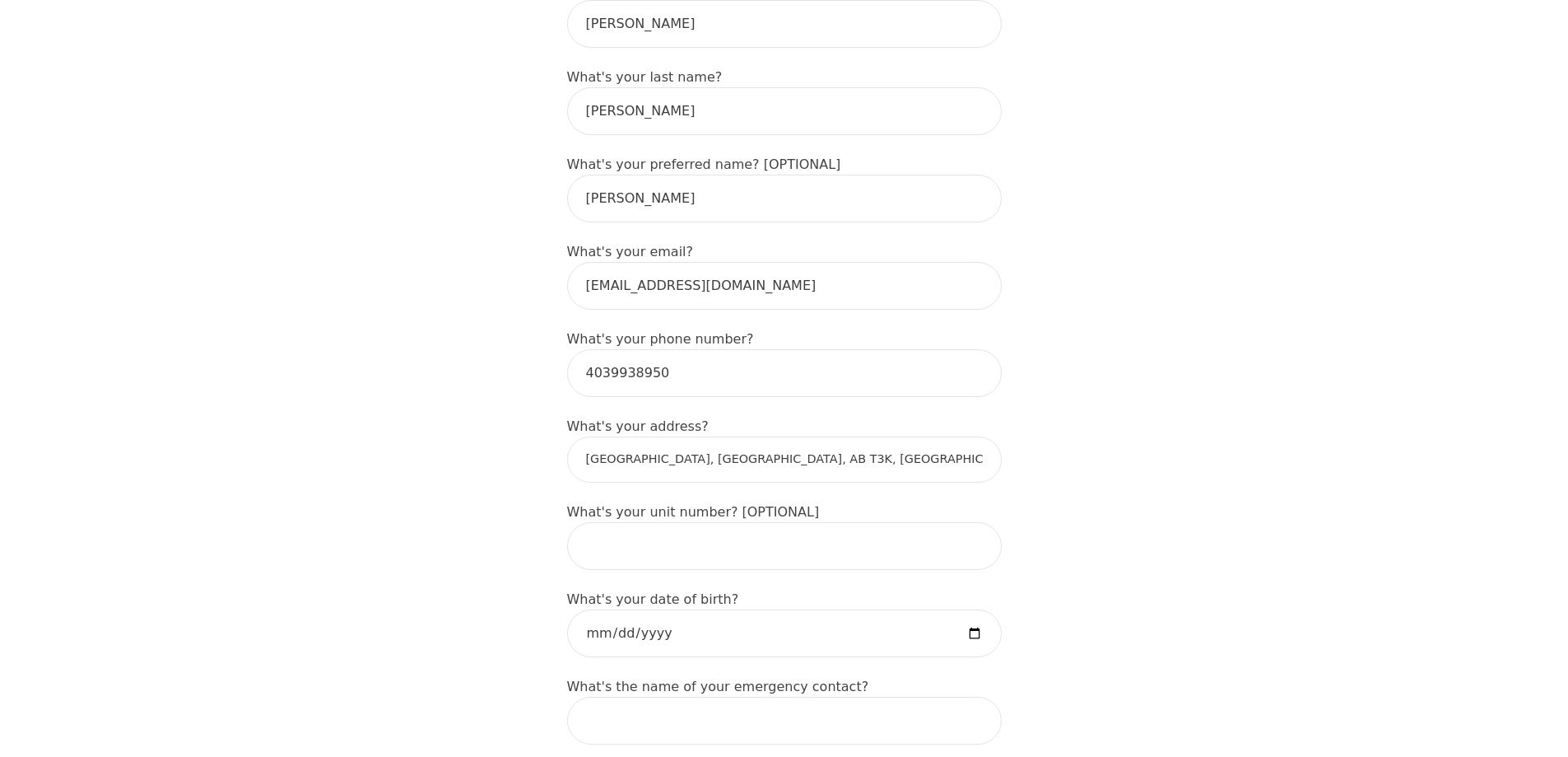
click at [928, 448] on input "[GEOGRAPHIC_DATA], [GEOGRAPHIC_DATA], AB T3K, [GEOGRAPHIC_DATA]" at bounding box center [785, 460] width 434 height 46
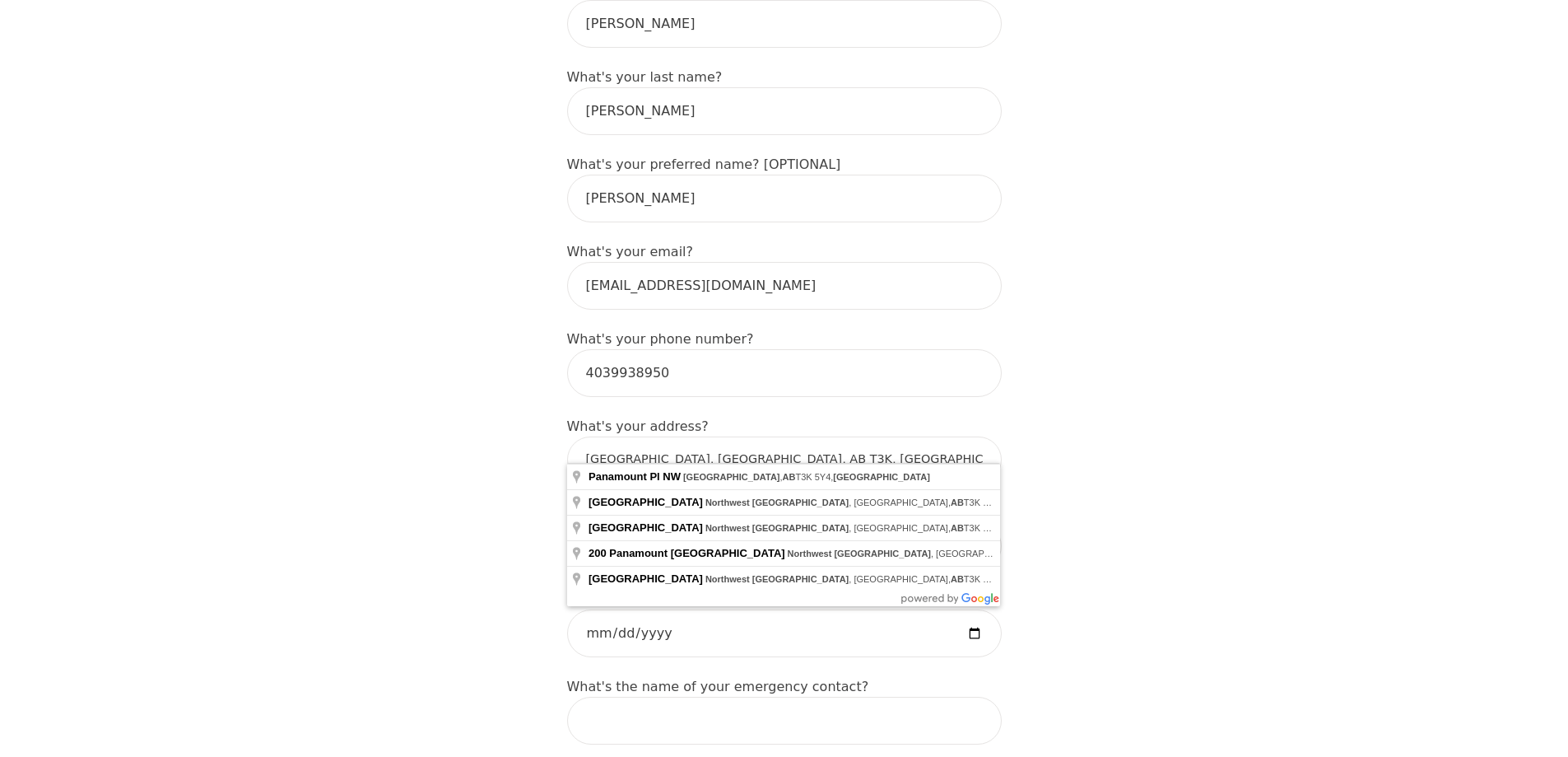
type input "[STREET_ADDRESS]"
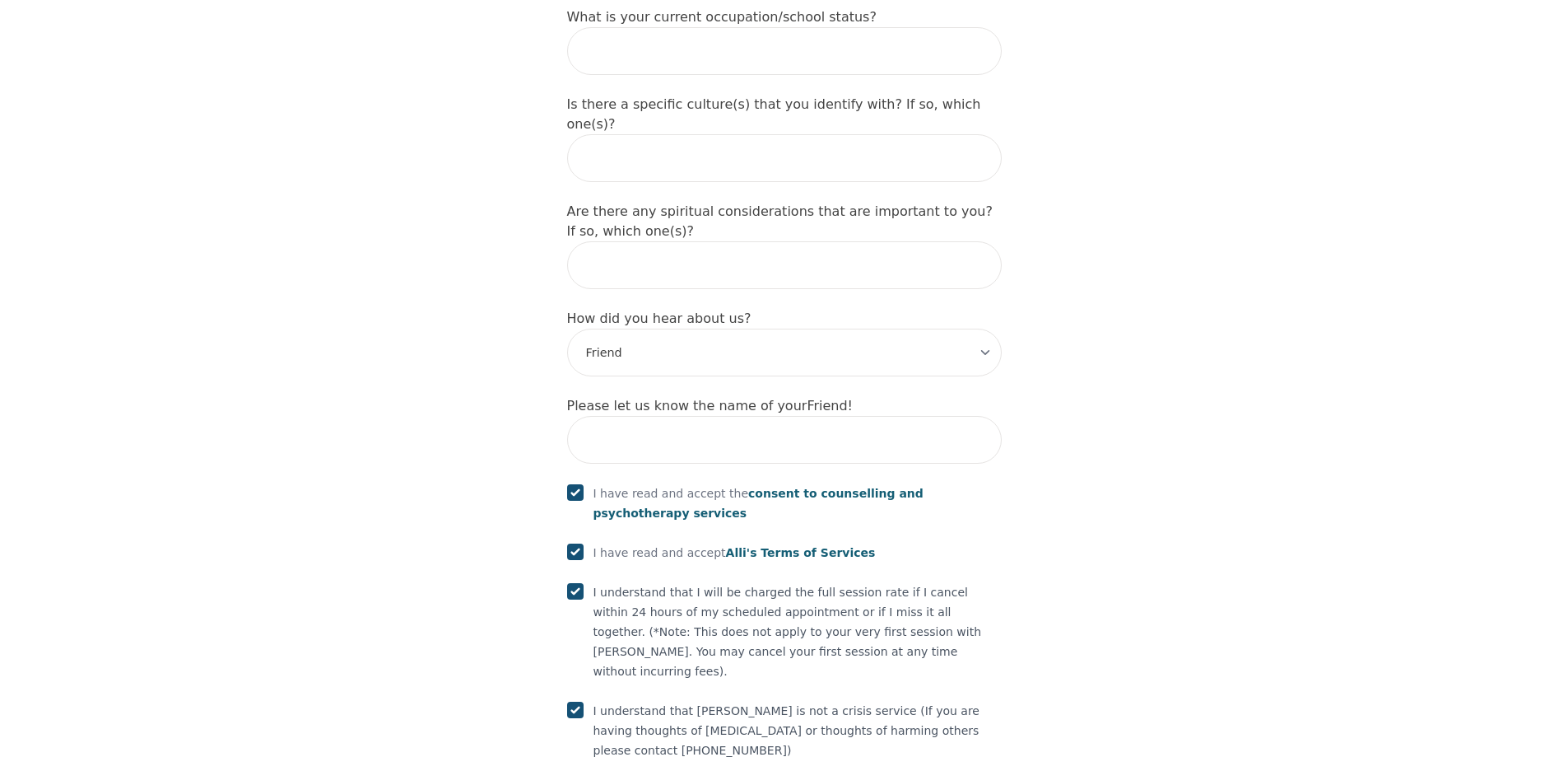
scroll to position [1888, 0]
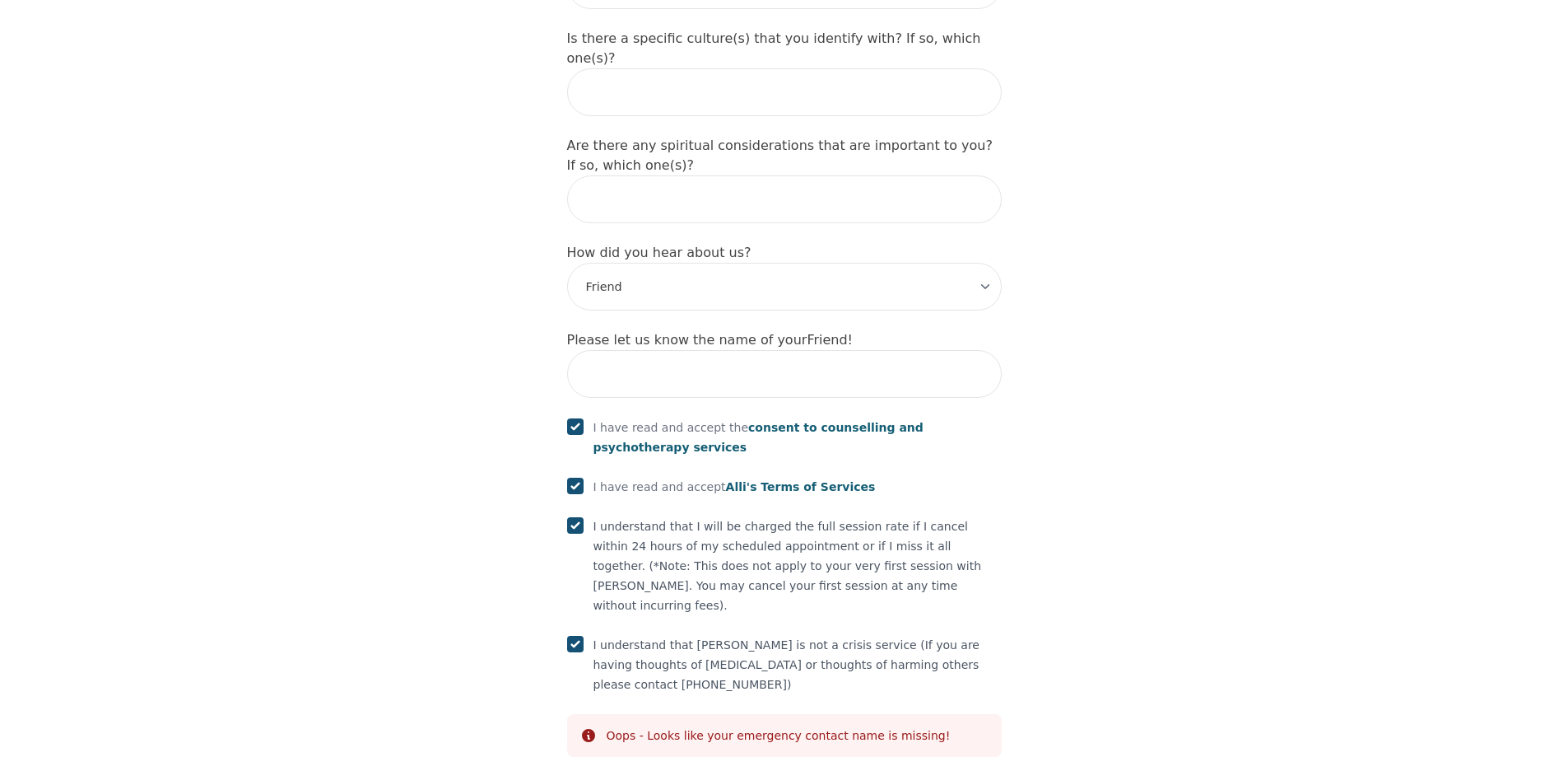
click at [576, 635] on input "checkbox" at bounding box center [575, 643] width 16 height 16
checkbox input "true"
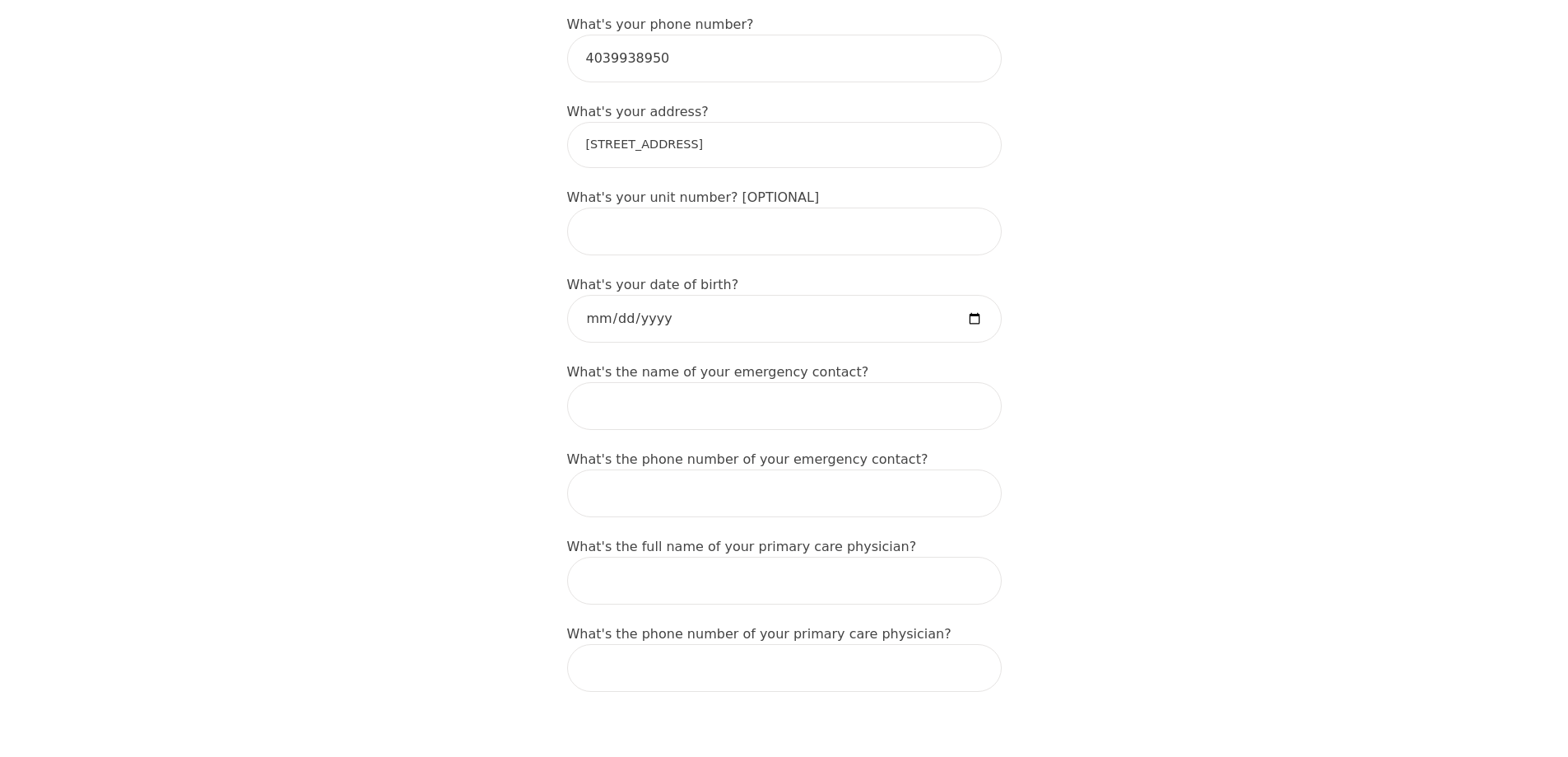
scroll to position [653, 0]
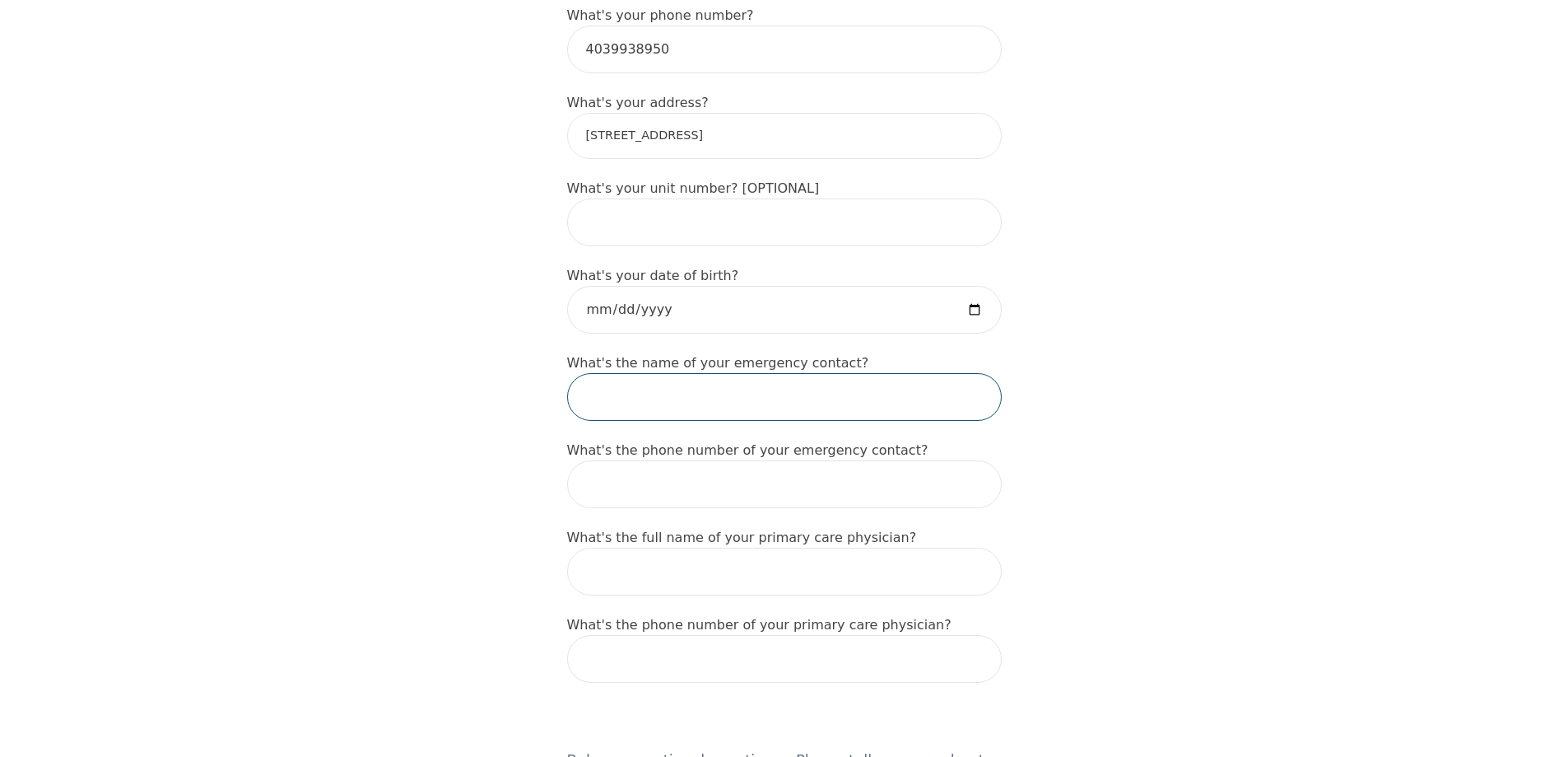
click at [616, 392] on input "text" at bounding box center [785, 396] width 434 height 47
type input "S"
type input "Sasheen"
type input "O"
click at [656, 373] on input "Sasheen" at bounding box center [785, 396] width 434 height 47
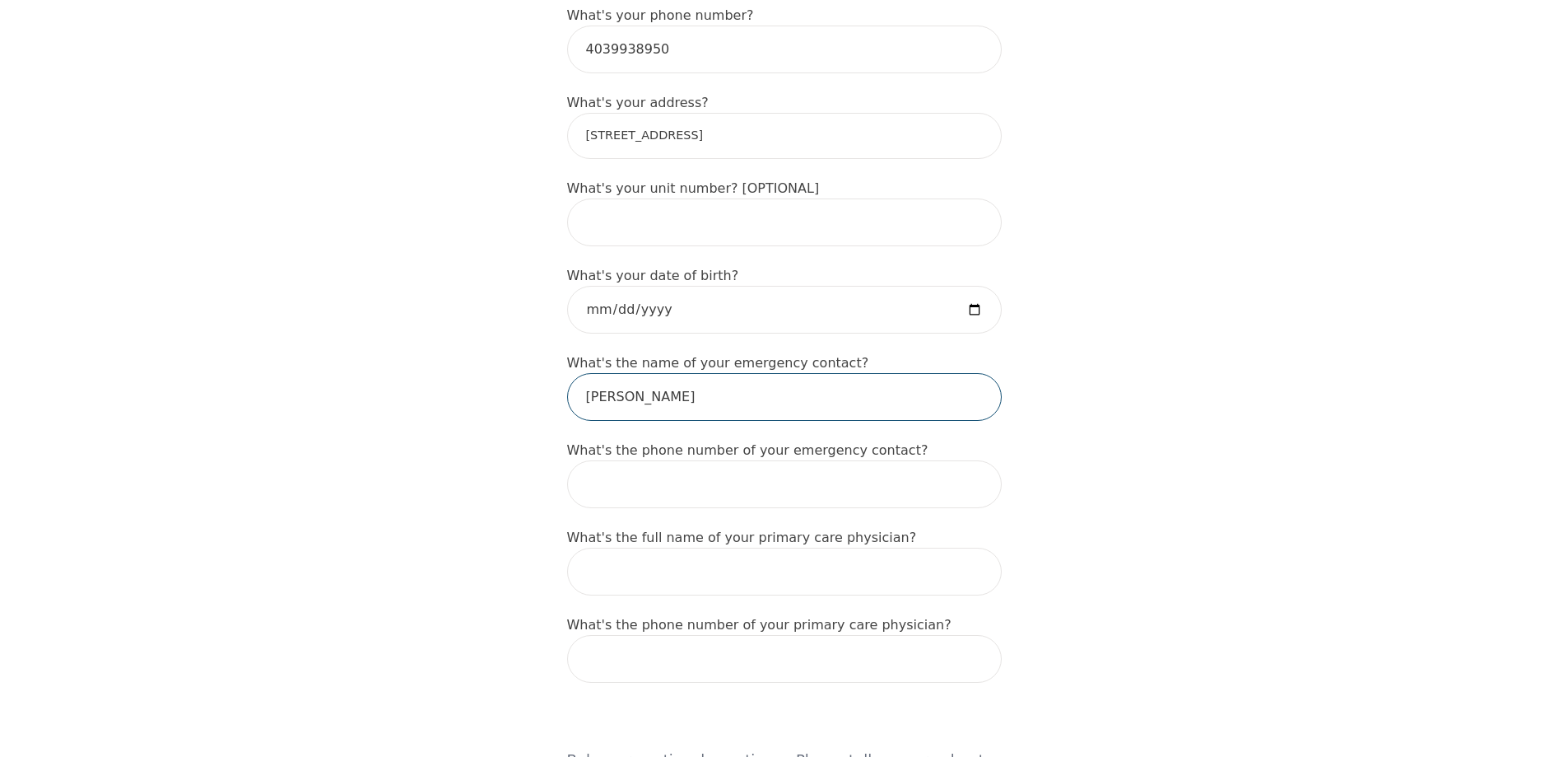
type input "[PERSON_NAME]"
click at [634, 473] on input "tel" at bounding box center [785, 484] width 434 height 47
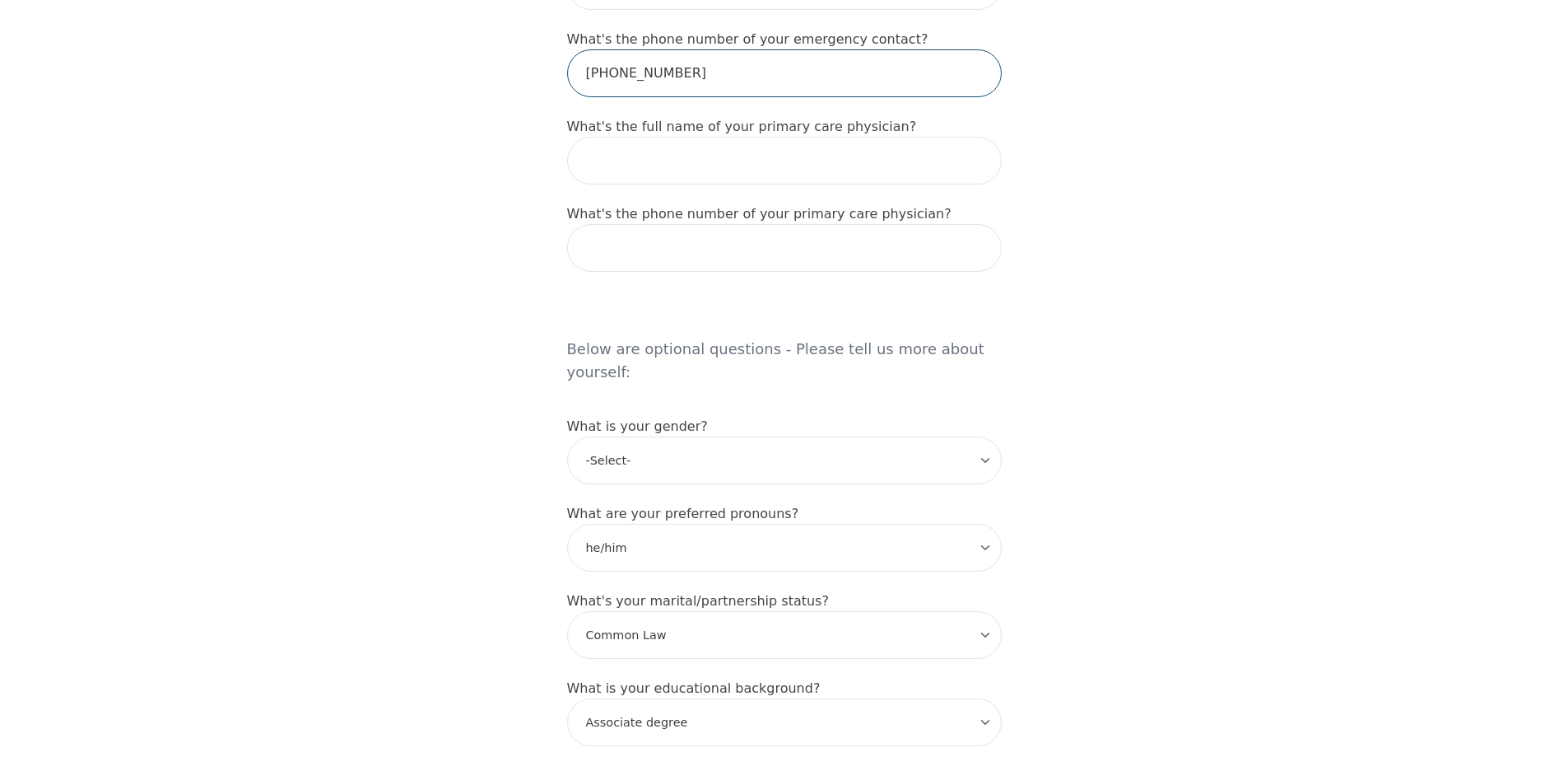
scroll to position [900, 0]
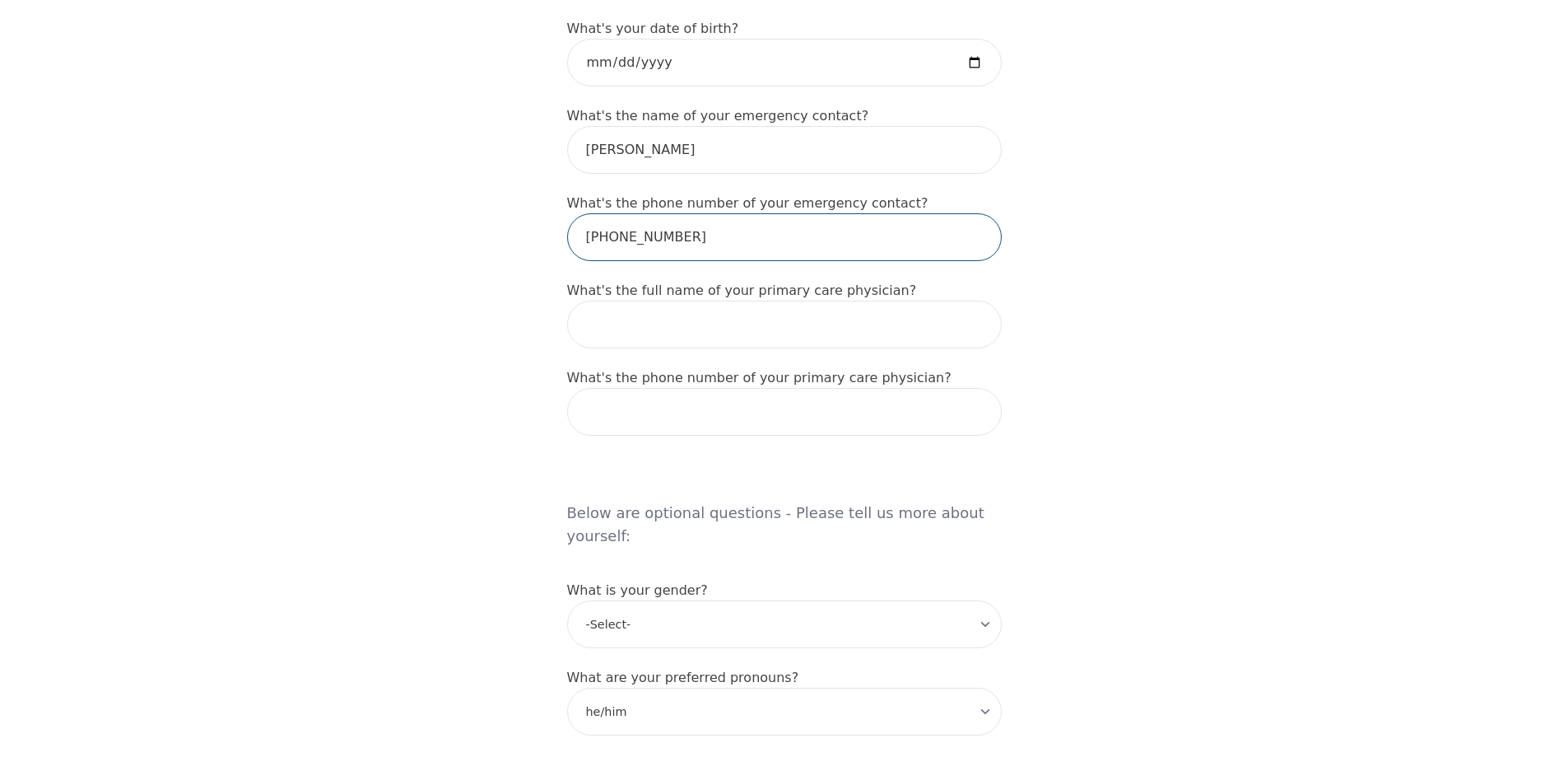
type input "[PHONE_NUMBER]"
click at [617, 315] on input "text" at bounding box center [785, 323] width 434 height 47
type input "n"
type input "N/A"
click at [637, 394] on input "tel" at bounding box center [785, 411] width 434 height 47
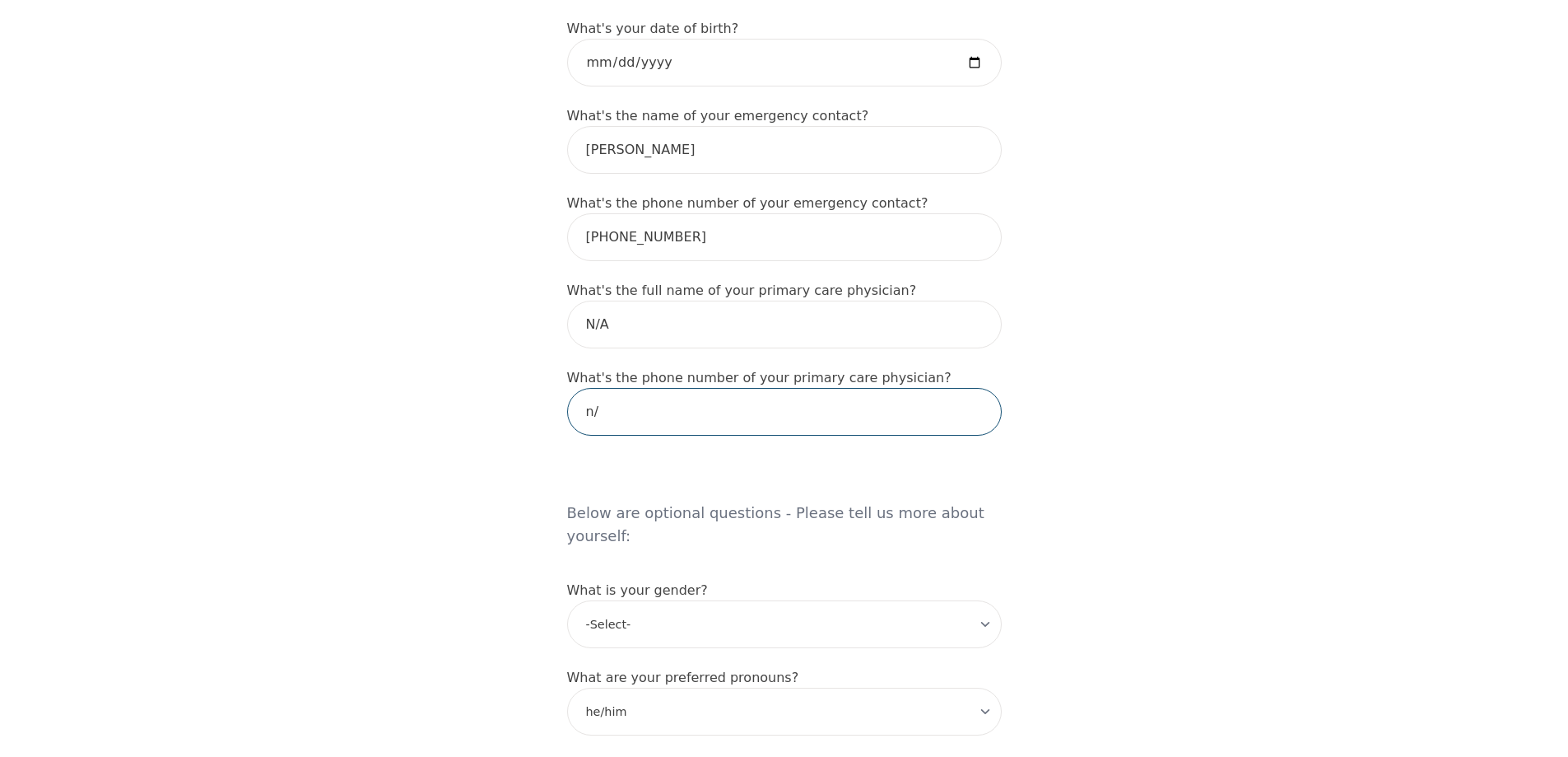
type input "n"
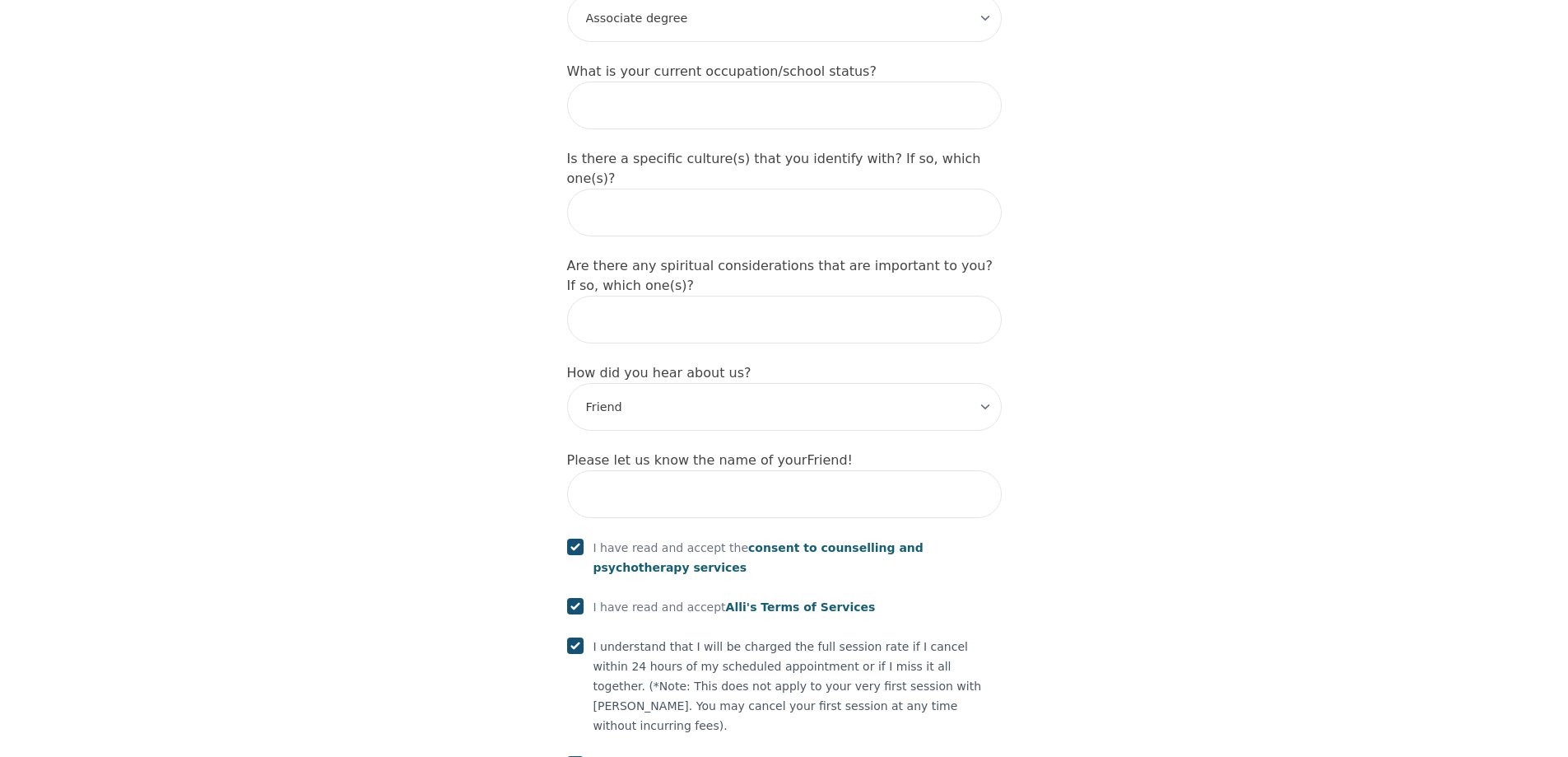
scroll to position [1888, 0]
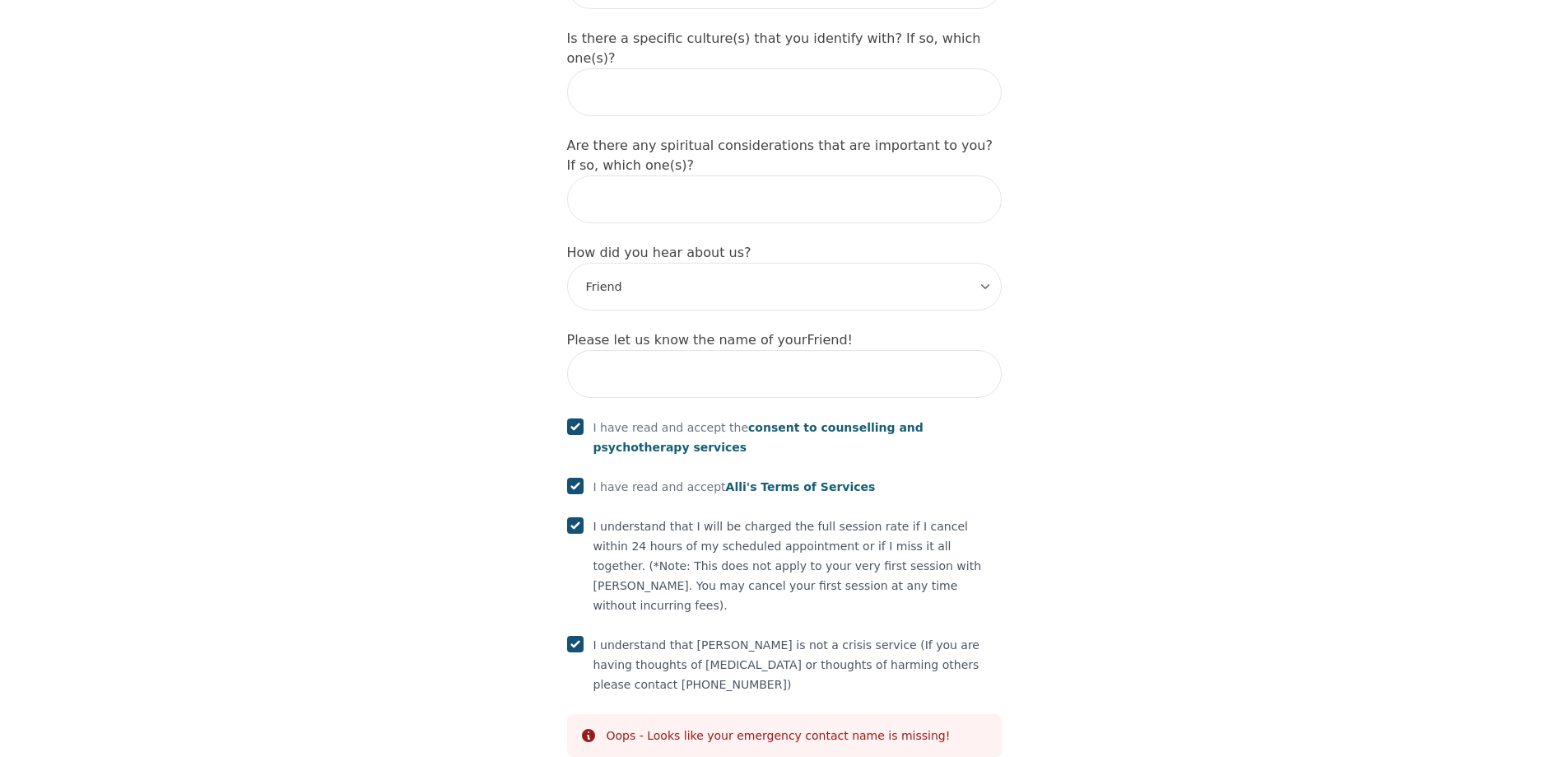
type input "N/A"
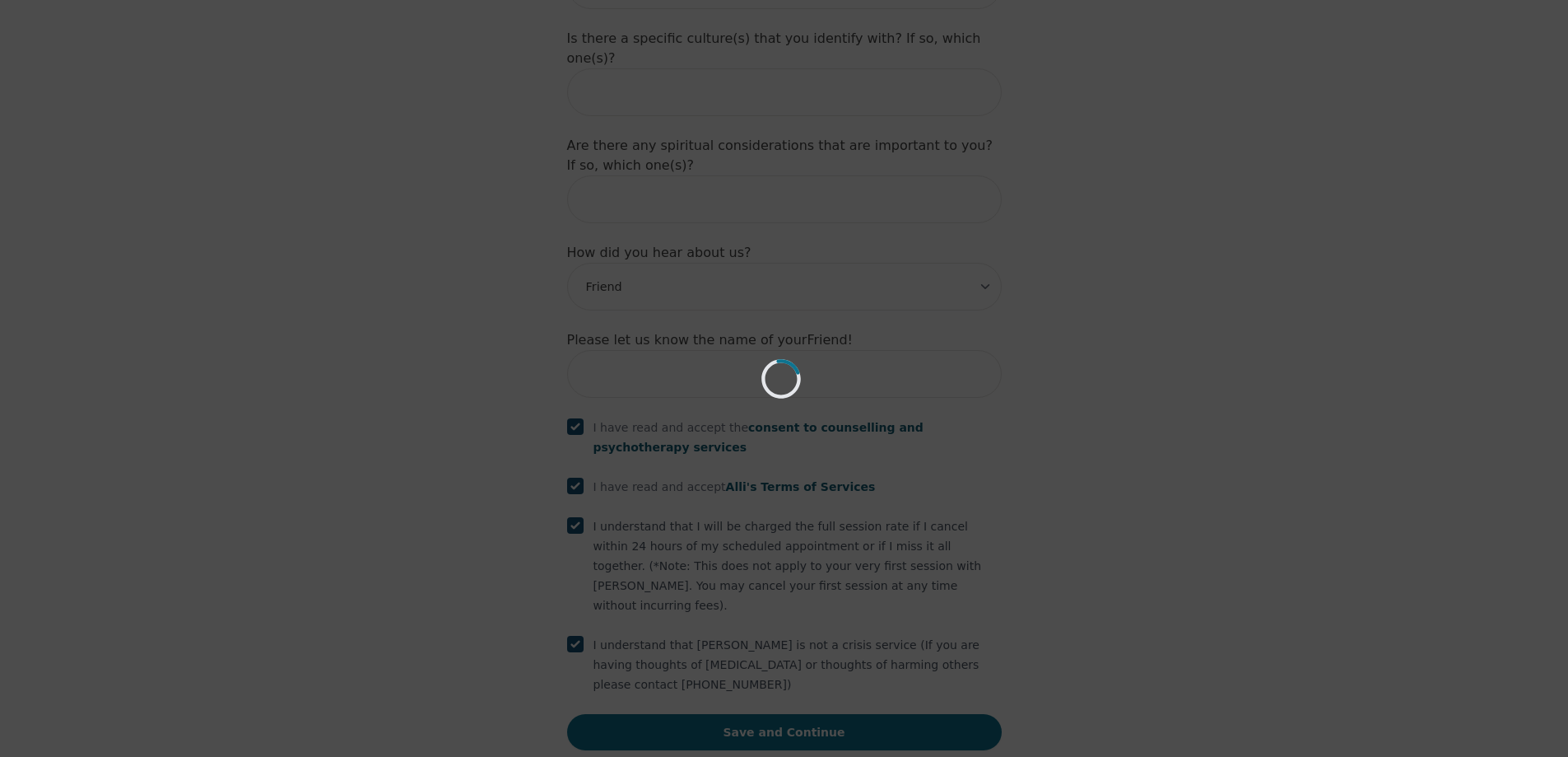
scroll to position [1825, 0]
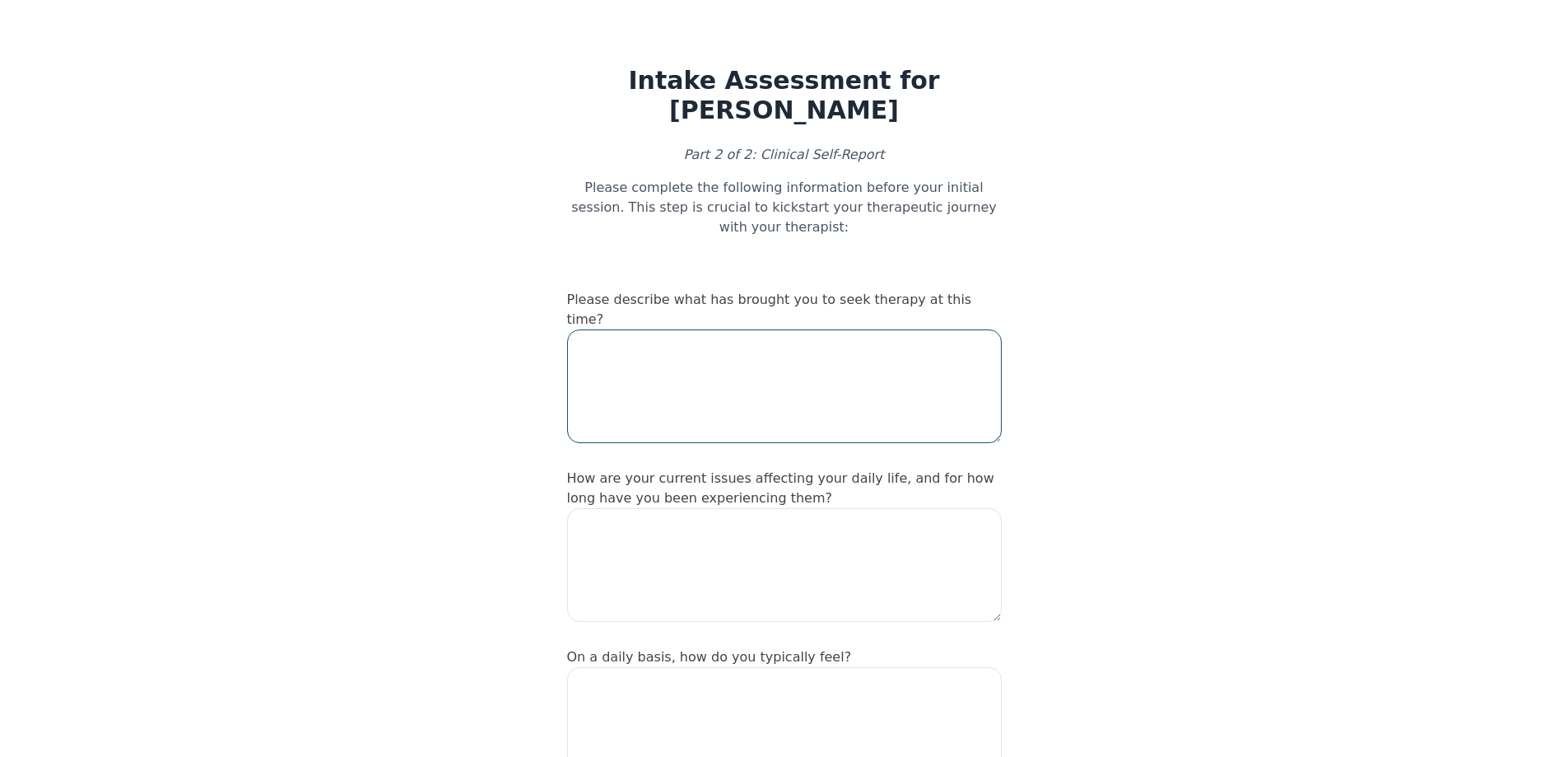
click at [602, 329] on textarea at bounding box center [785, 386] width 434 height 114
type textarea "c"
click at [777, 332] on textarea "Constant conflict in my home" at bounding box center [785, 386] width 434 height 114
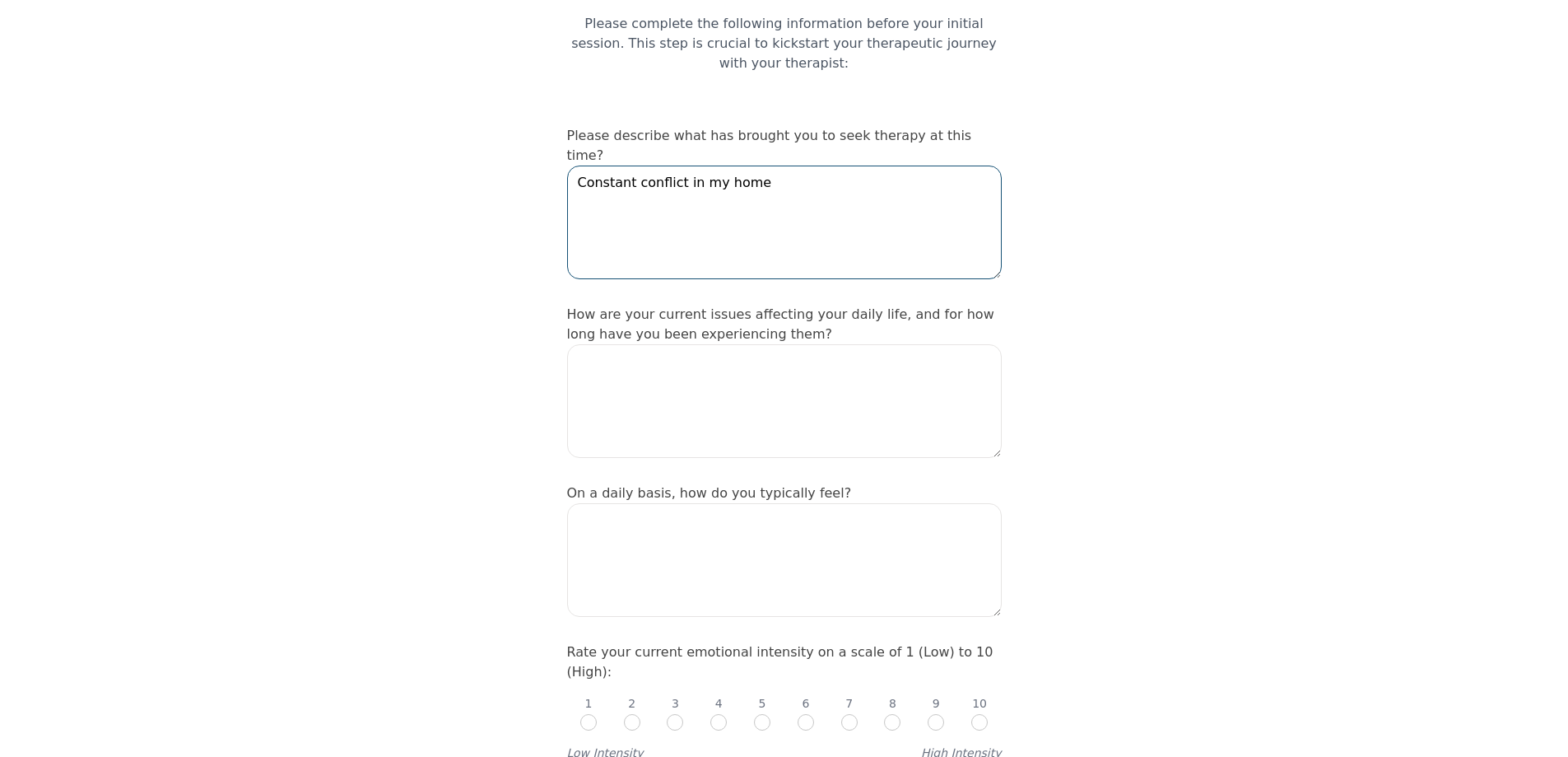
scroll to position [165, 0]
type textarea "Constant conflict in my home"
click at [598, 344] on textarea at bounding box center [785, 401] width 434 height 114
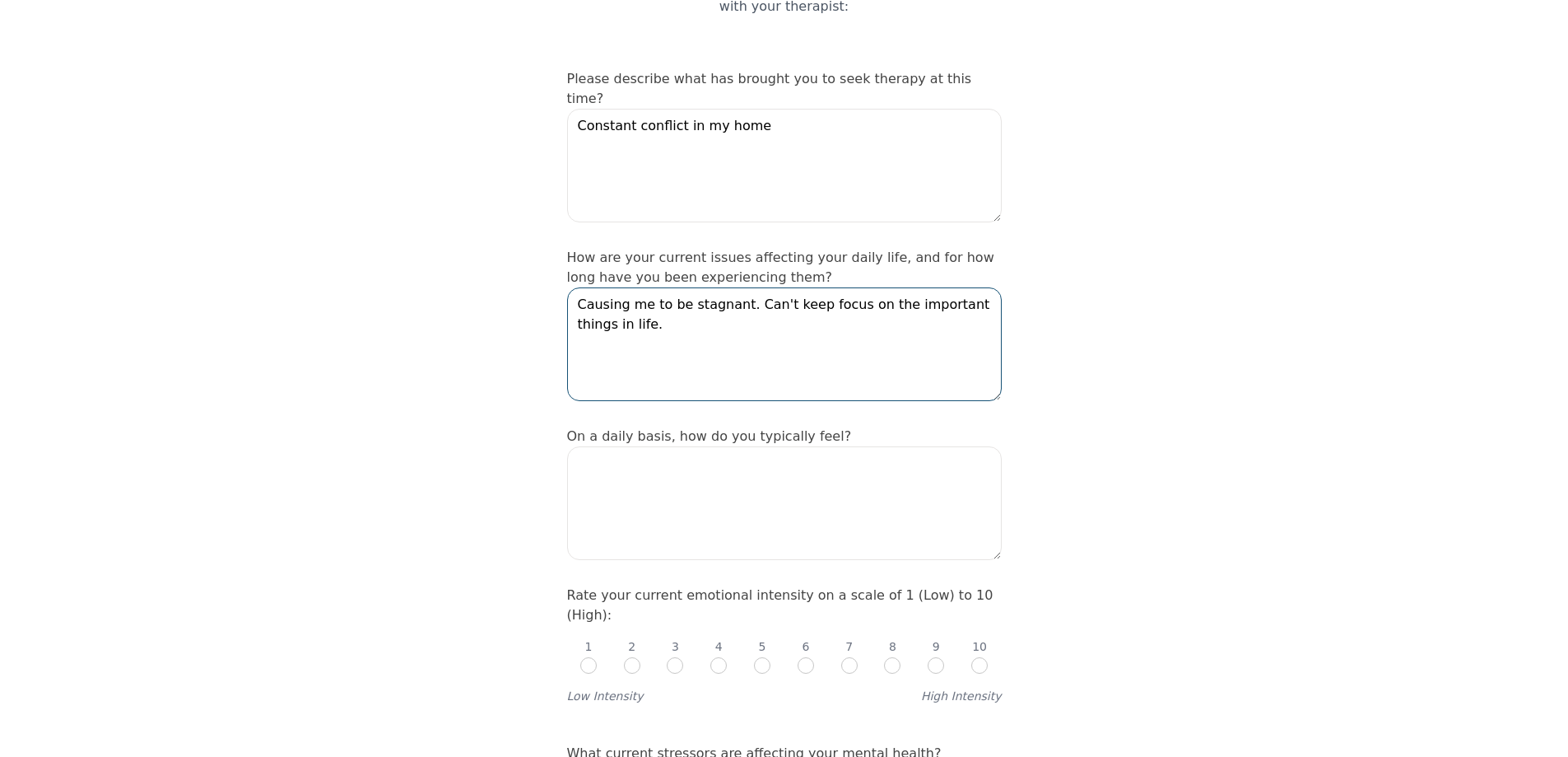
scroll to position [247, 0]
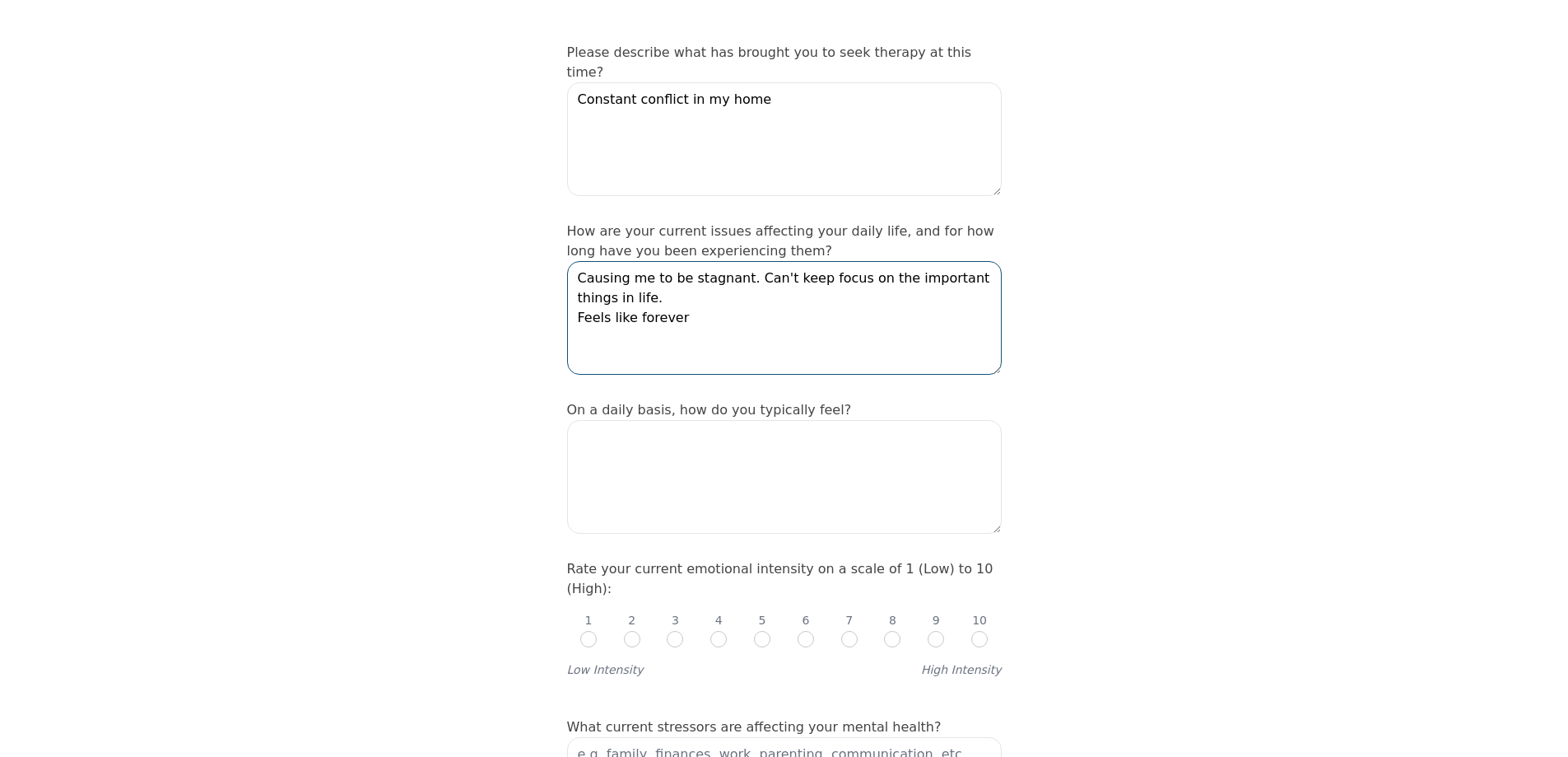
type textarea "Causing me to be stagnant. Can't keep focus on the important things in life. Fe…"
click at [584, 420] on textarea at bounding box center [785, 477] width 434 height 114
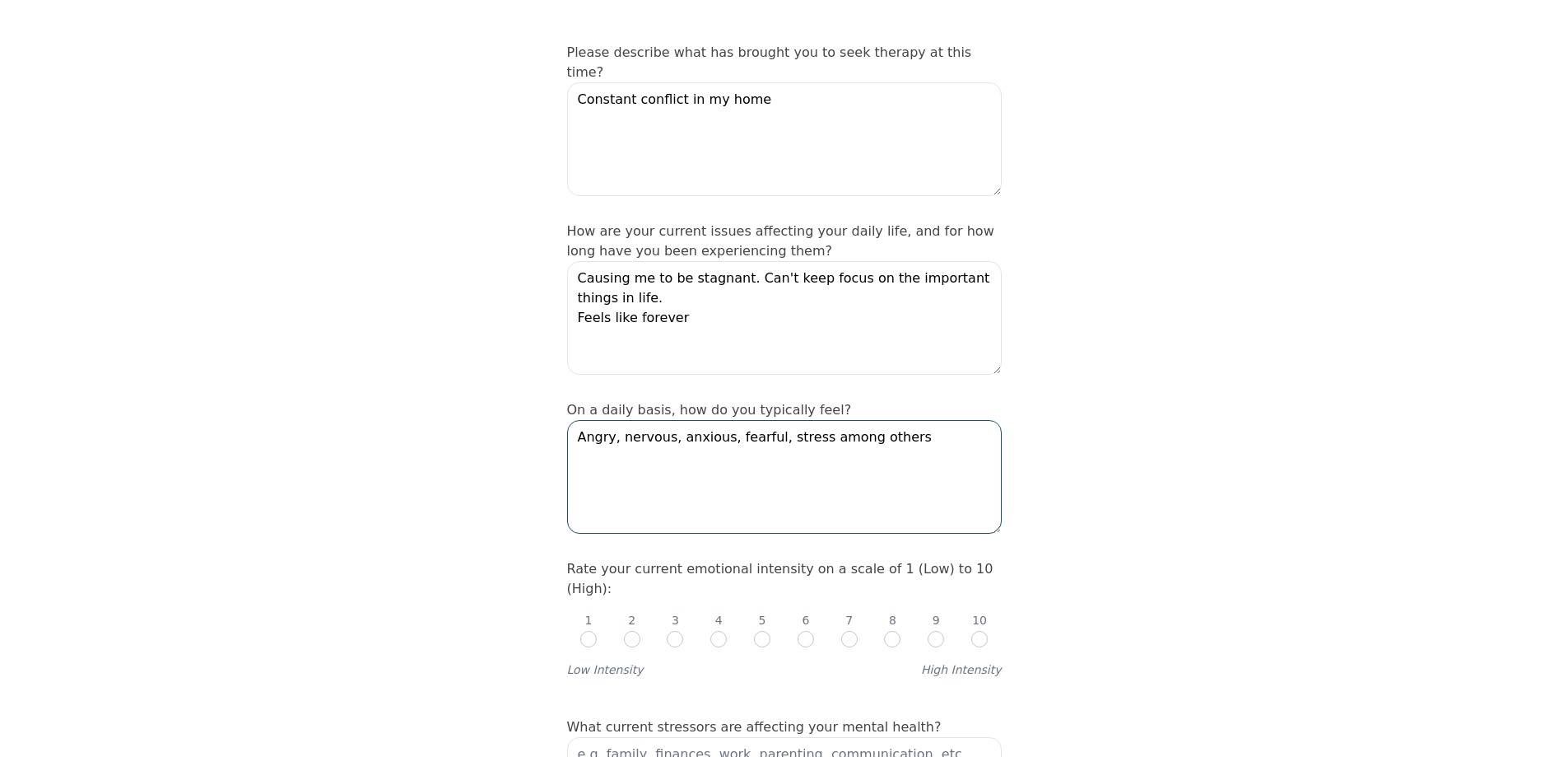
type textarea "Angry, nervous, anxious, fearful, stress among others"
click at [937, 631] on input "radio" at bounding box center [936, 638] width 16 height 16
radio input "true"
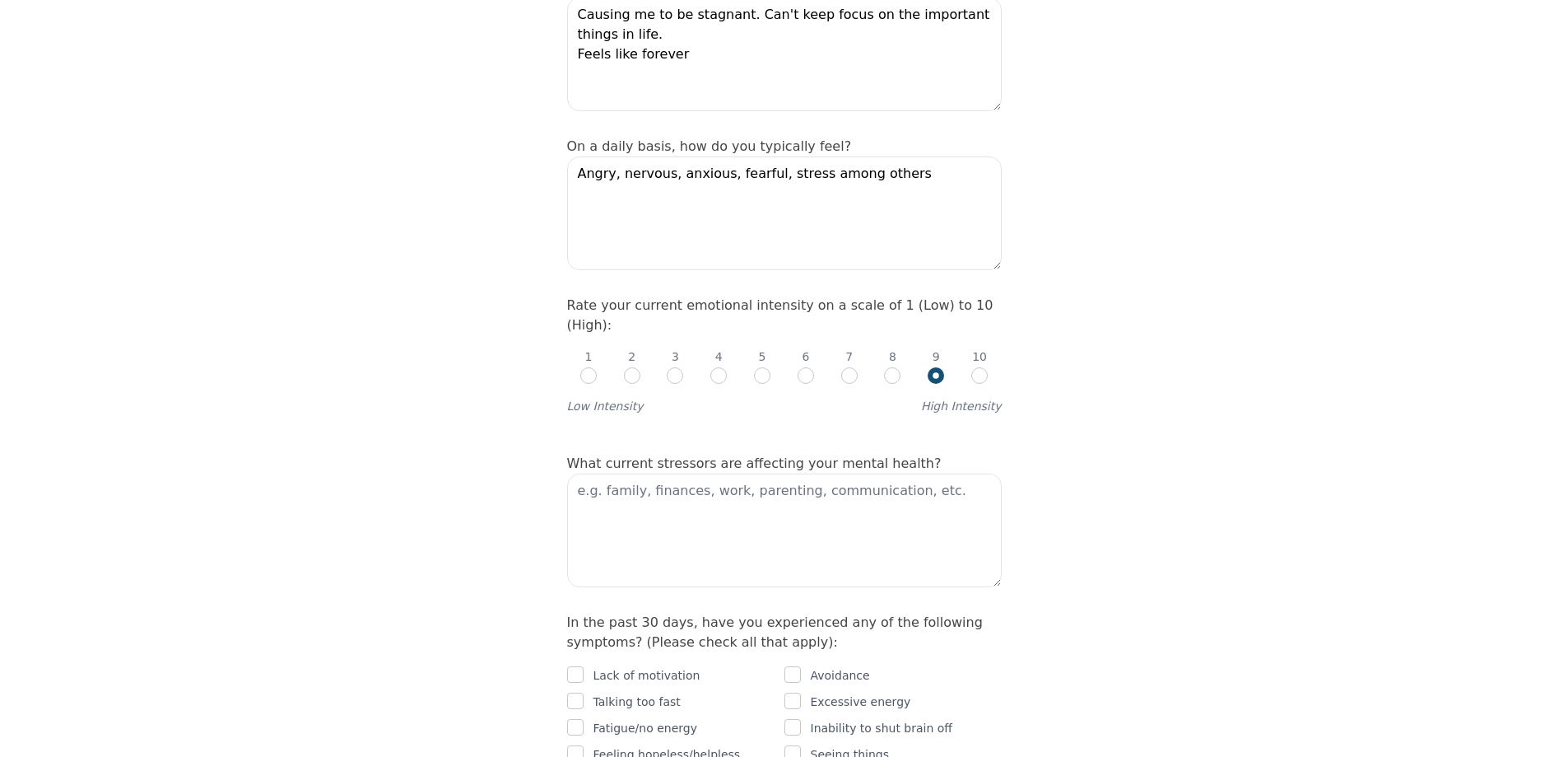
scroll to position [659, 0]
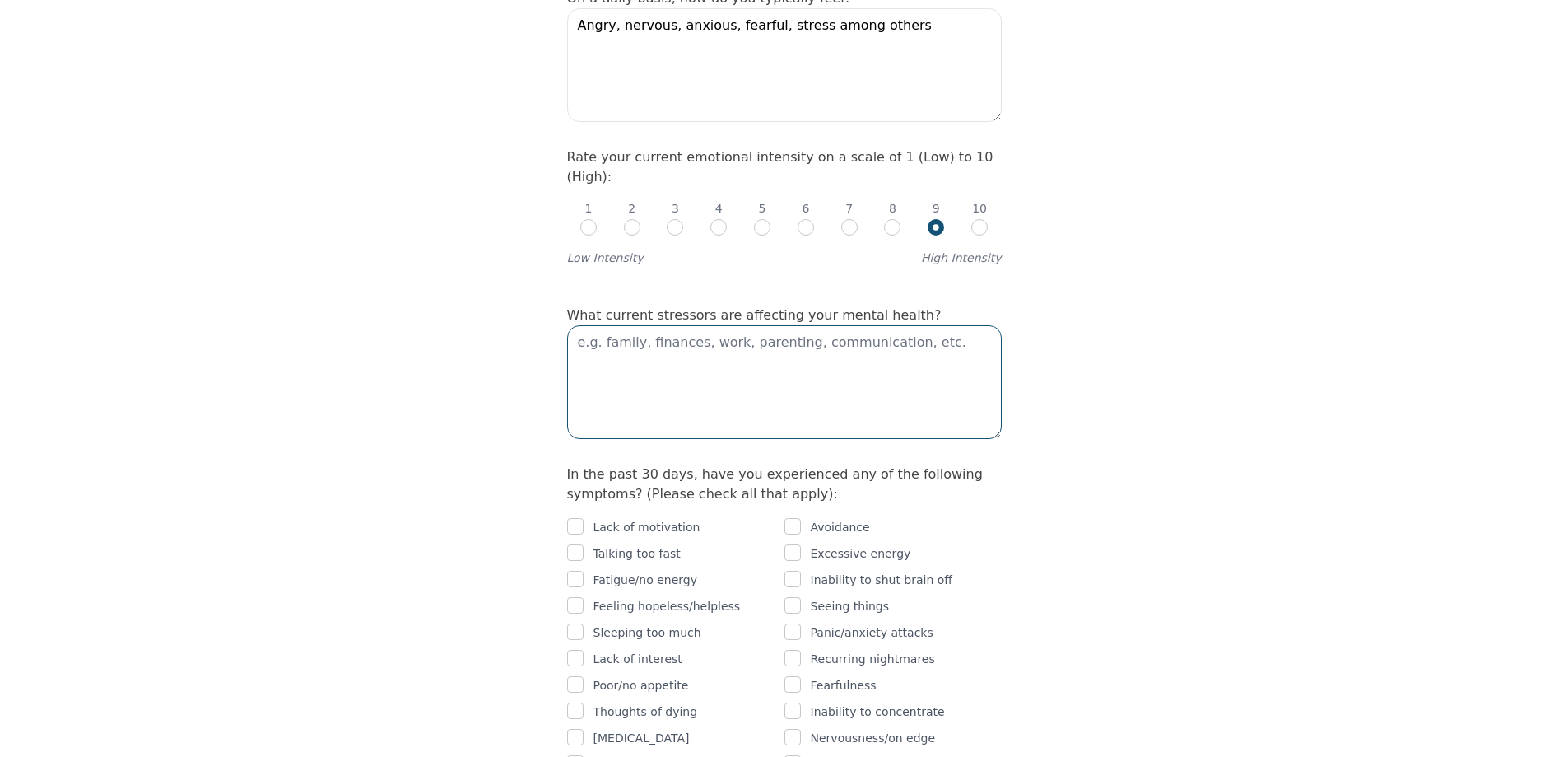
click at [587, 325] on textarea at bounding box center [785, 382] width 434 height 114
click at [752, 325] on textarea "Communcation" at bounding box center [785, 382] width 434 height 114
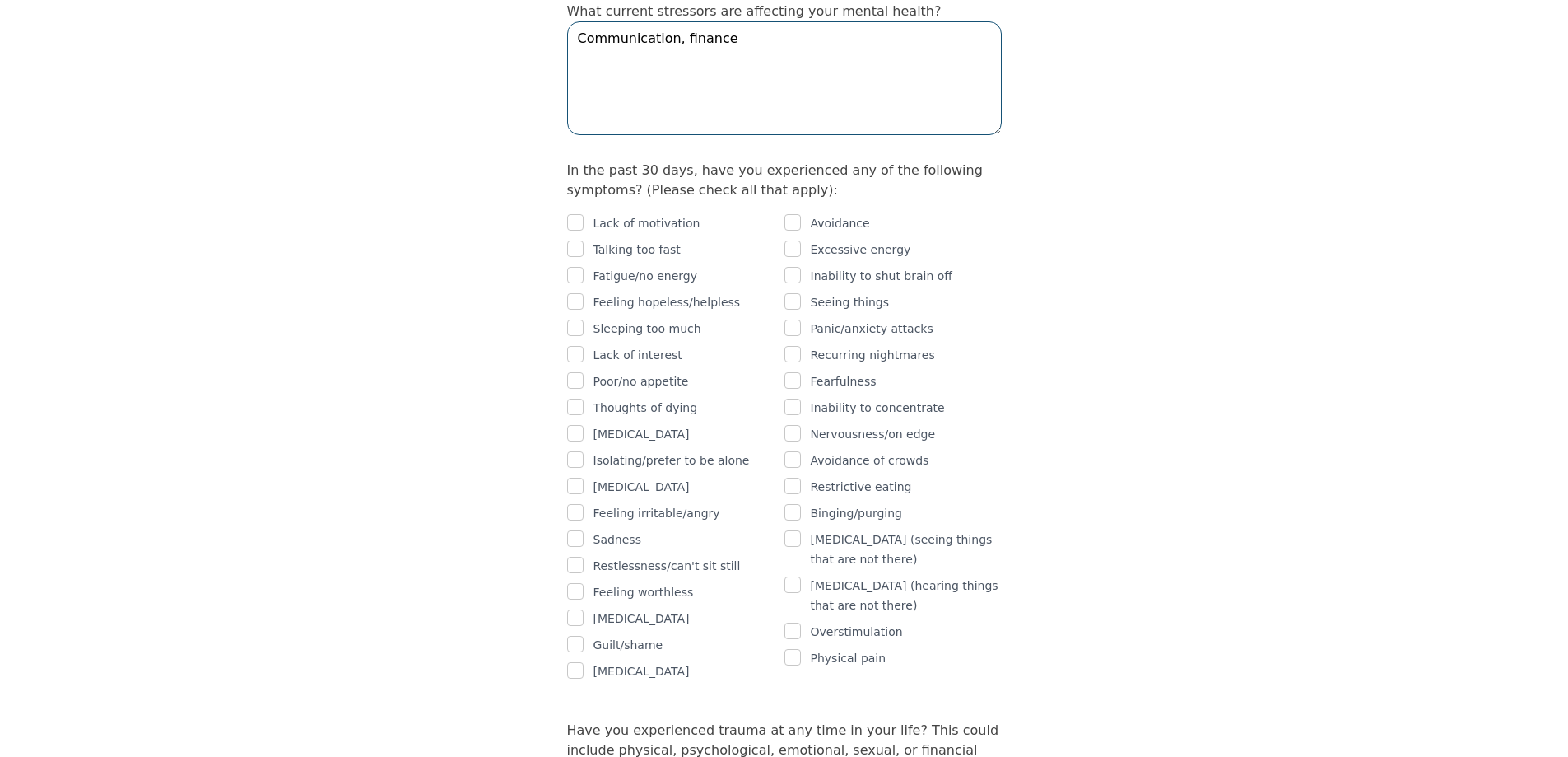
scroll to position [988, 0]
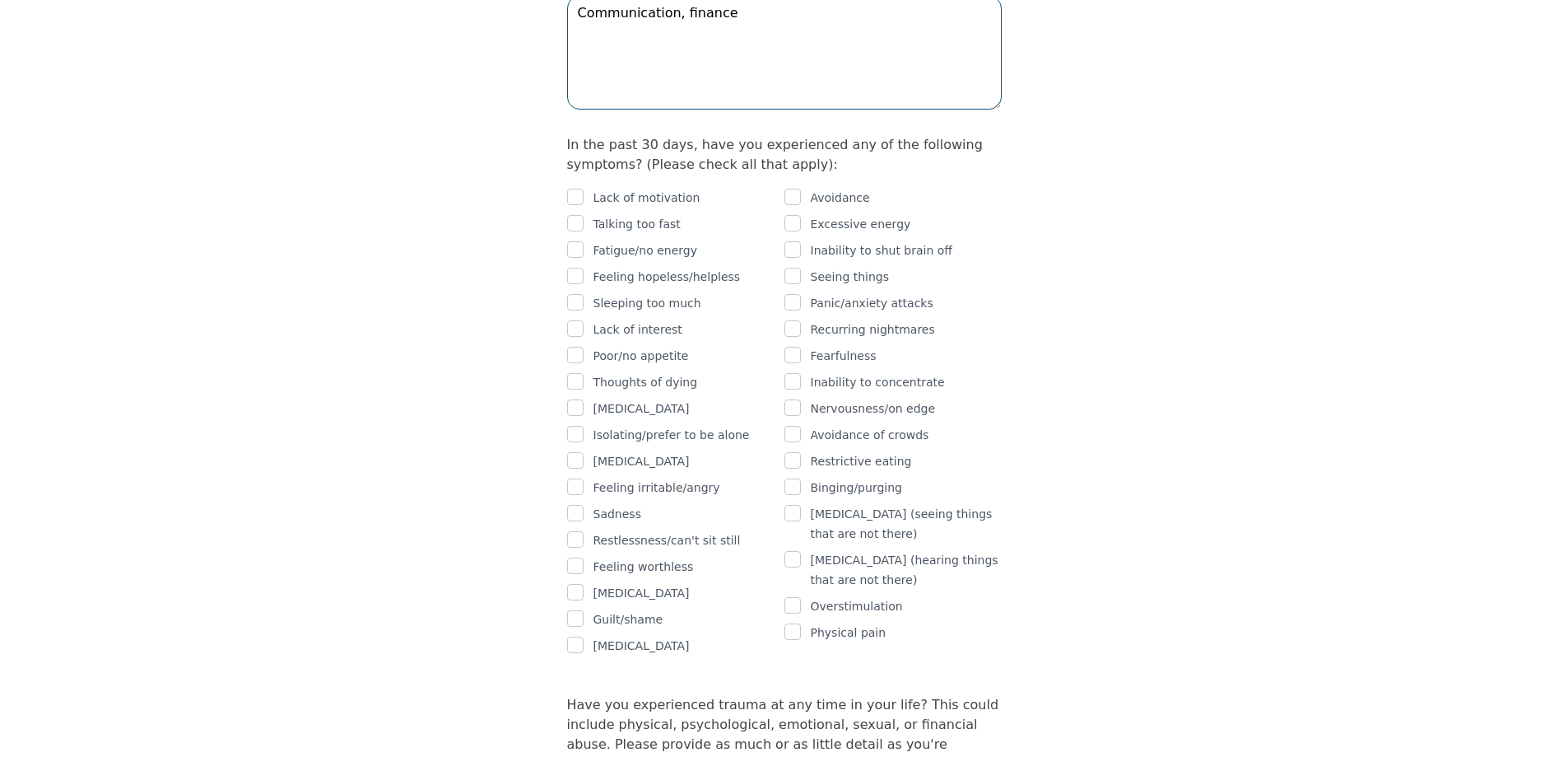
type textarea "Communication, finance"
click at [575, 188] on input "checkbox" at bounding box center [575, 196] width 16 height 16
checkbox input "true"
click at [581, 215] on input "checkbox" at bounding box center [575, 223] width 16 height 16
checkbox input "true"
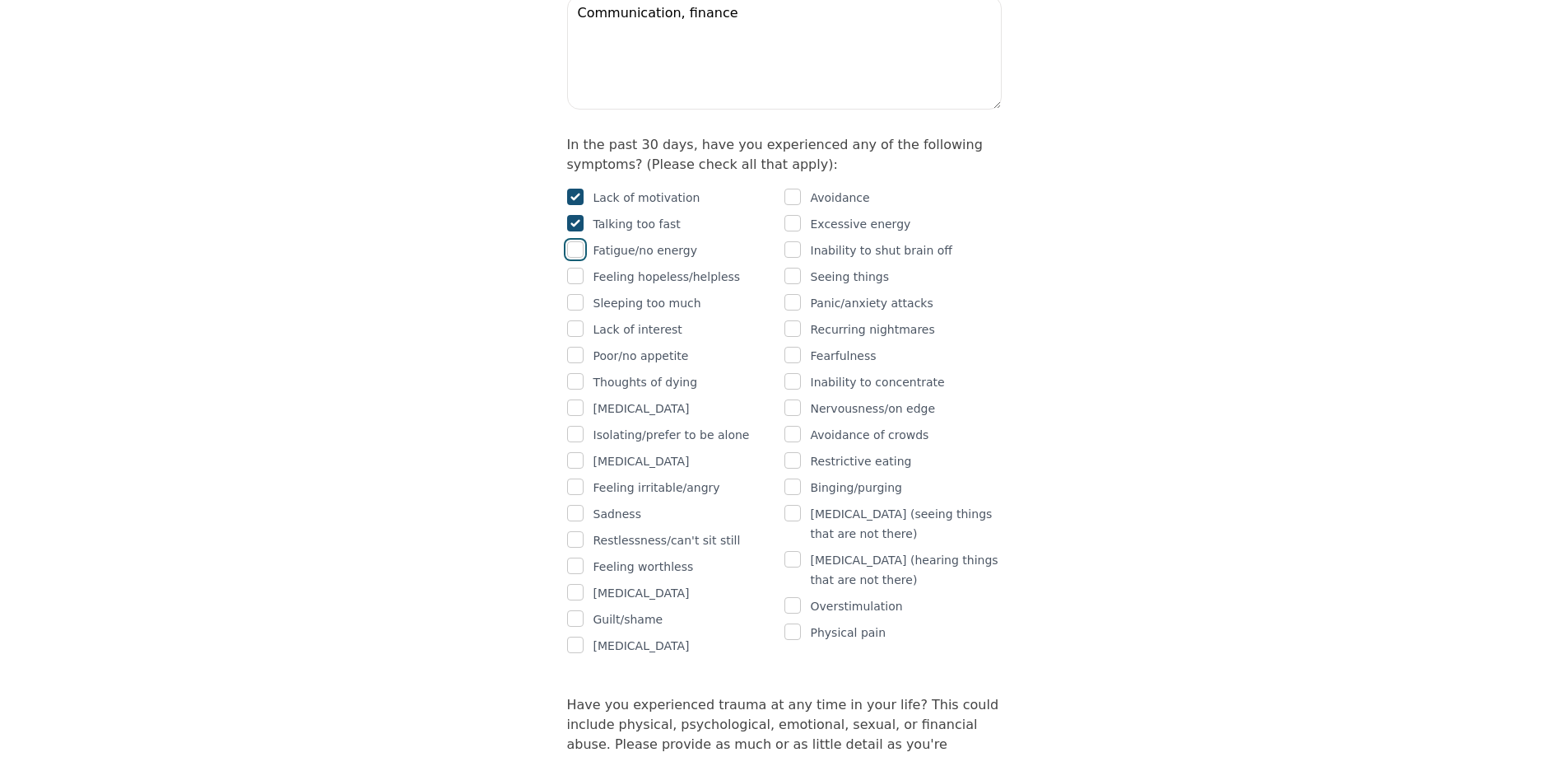
click at [582, 241] on input "checkbox" at bounding box center [575, 249] width 16 height 16
checkbox input "true"
click at [584, 320] on div "Lack of interest" at bounding box center [676, 329] width 217 height 19
click at [578, 321] on input "checkbox" at bounding box center [575, 328] width 16 height 16
checkbox input "true"
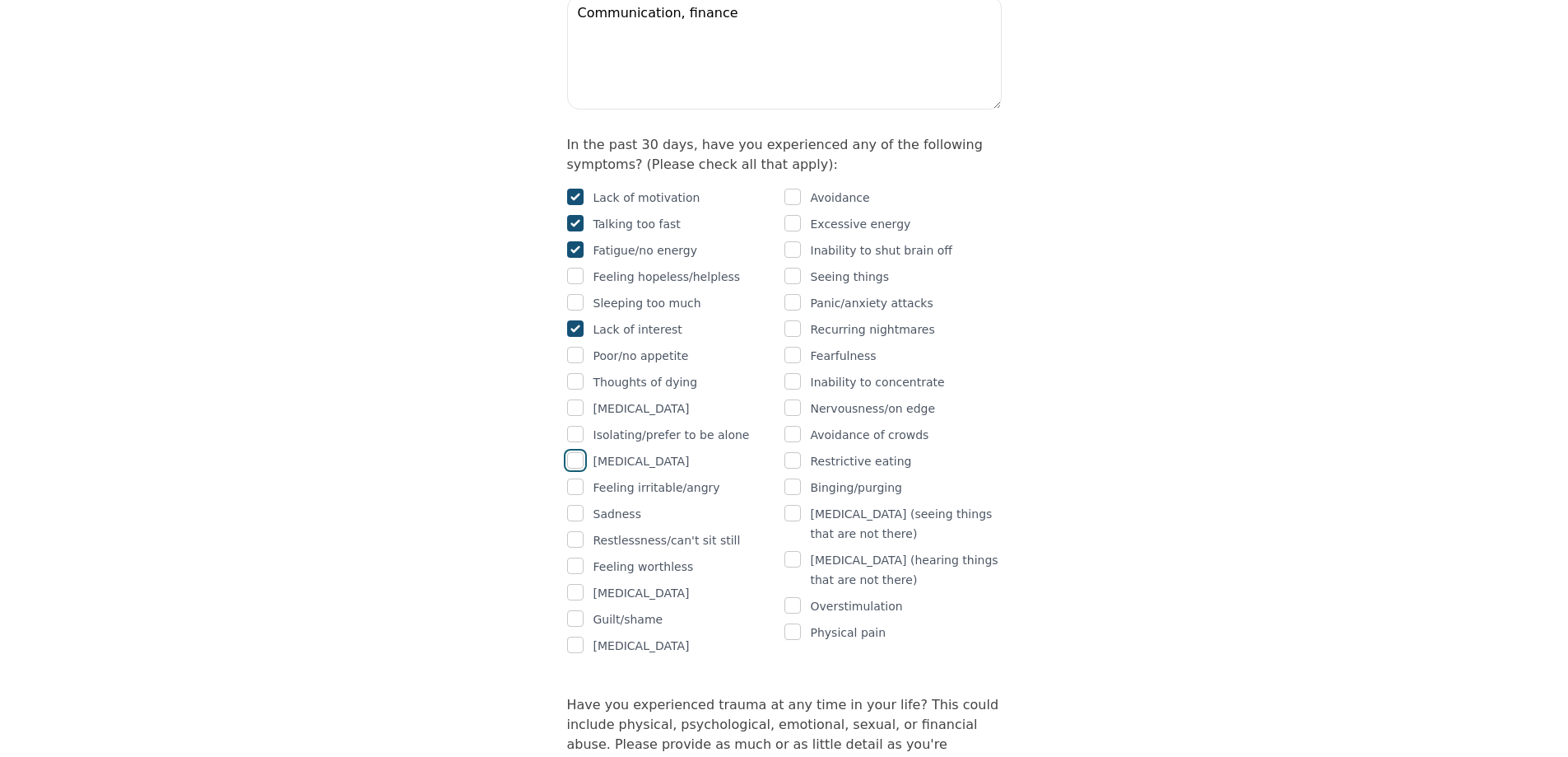
click at [578, 452] on input "checkbox" at bounding box center [575, 460] width 16 height 16
checkbox input "true"
click at [574, 478] on input "checkbox" at bounding box center [575, 486] width 16 height 16
checkbox input "true"
click at [574, 505] on input "checkbox" at bounding box center [575, 513] width 16 height 16
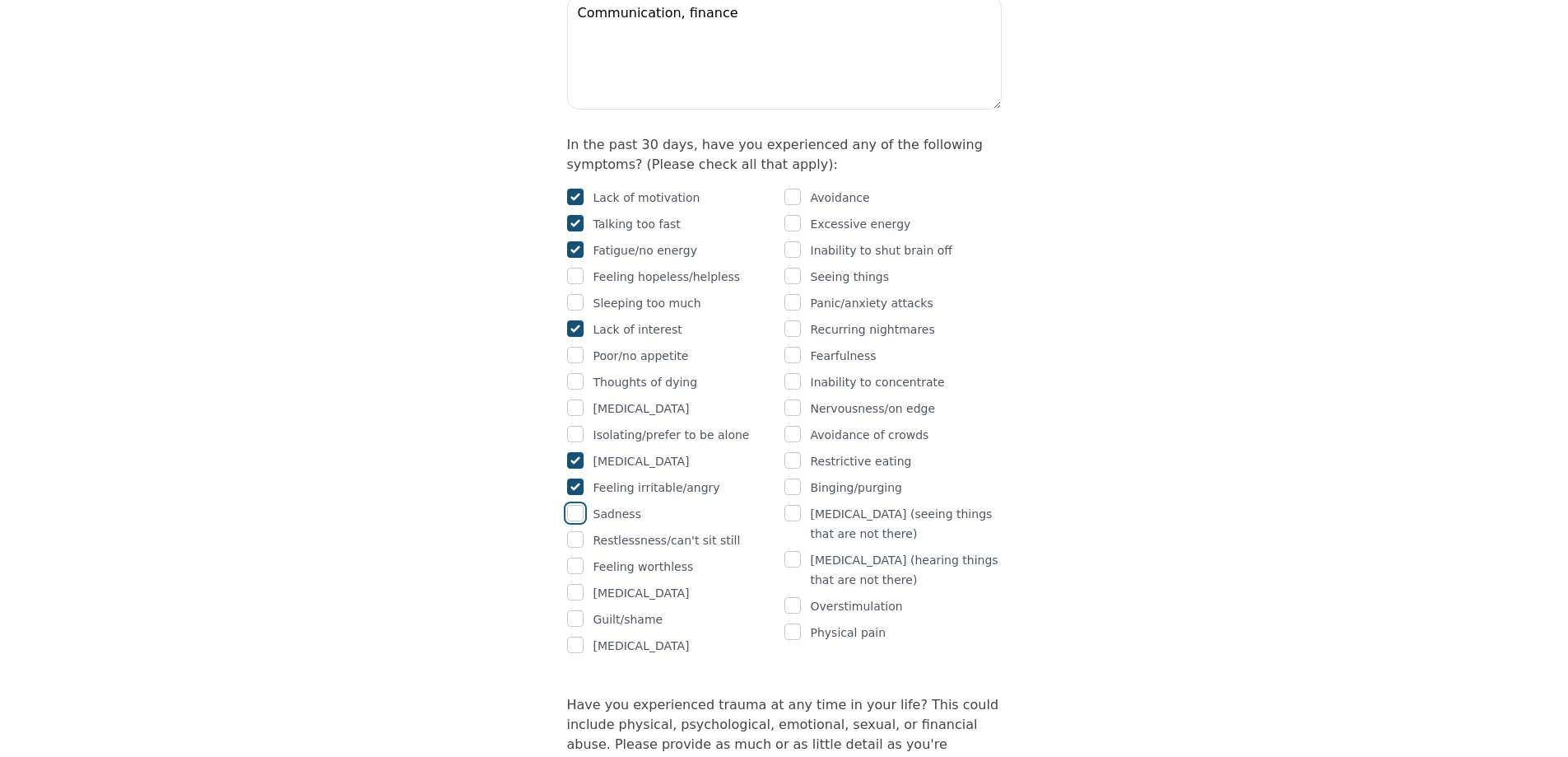
checkbox input "true"
click at [573, 584] on input "checkbox" at bounding box center [575, 592] width 16 height 16
checkbox input "true"
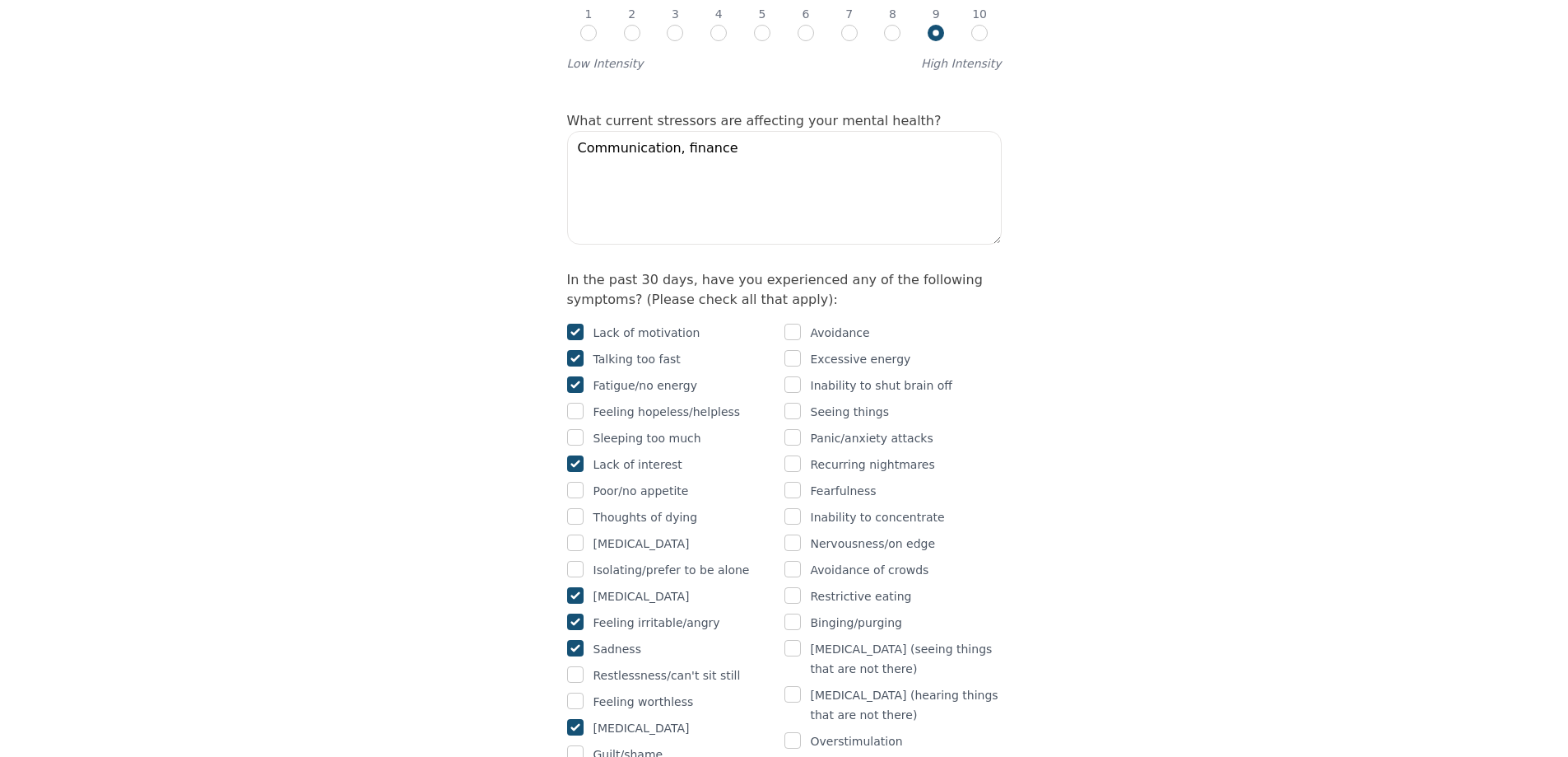
scroll to position [824, 0]
